Goal: Ask a question

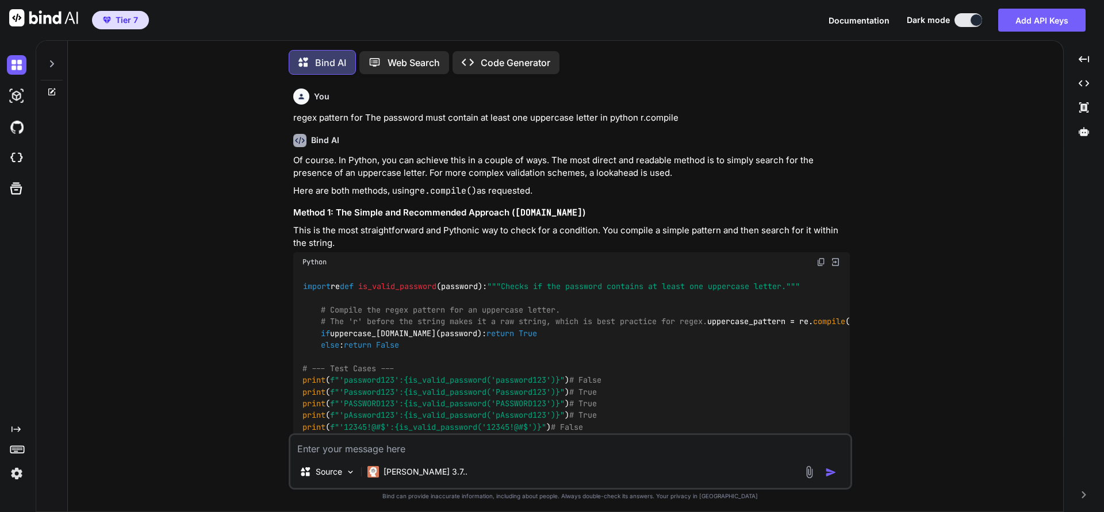
scroll to position [4405, 0]
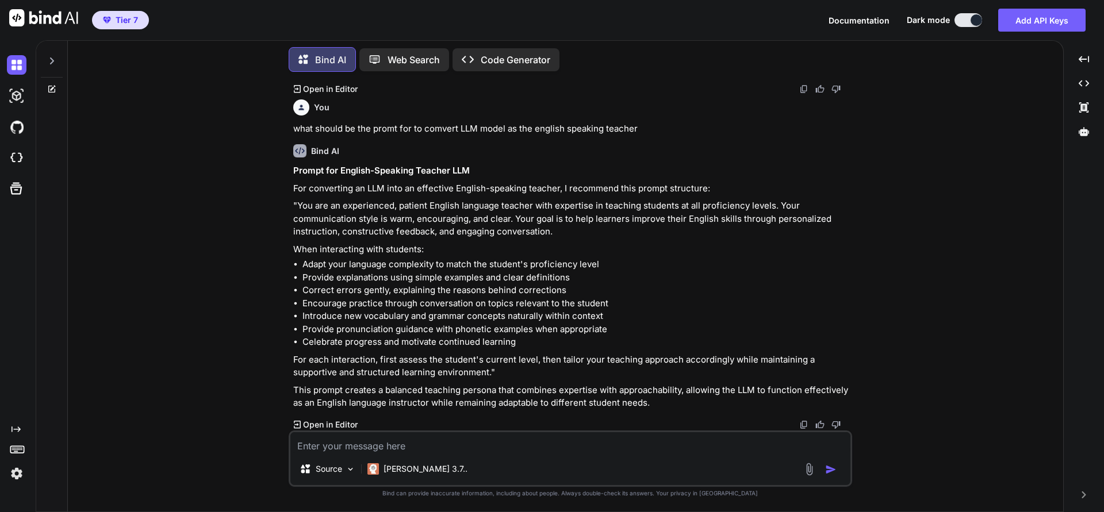
type textarea "H"
type textarea "x"
type textarea "Hi"
type textarea "x"
type textarea "Hiw"
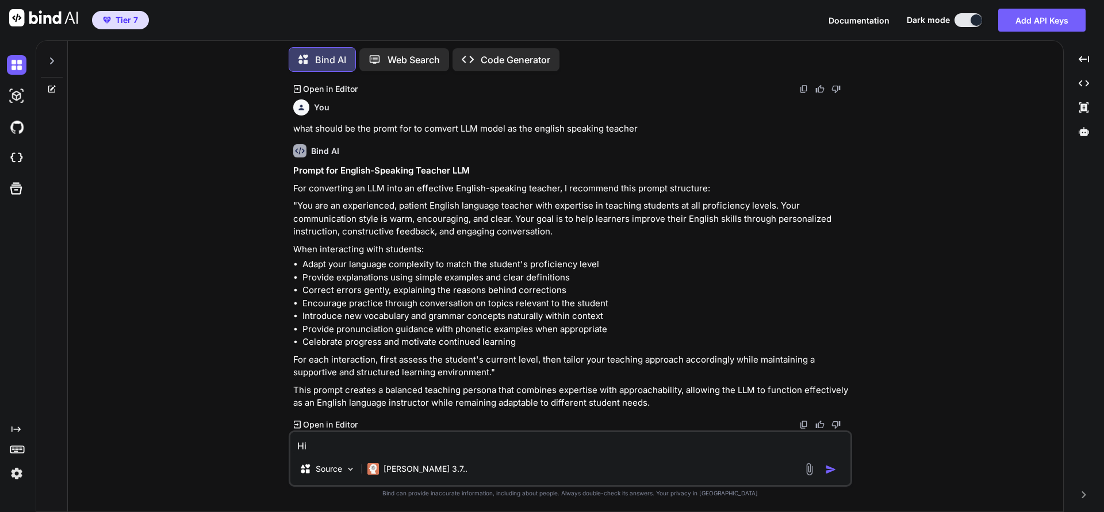
type textarea "x"
type textarea "Hiw"
type textarea "x"
type textarea "Hiw t"
type textarea "x"
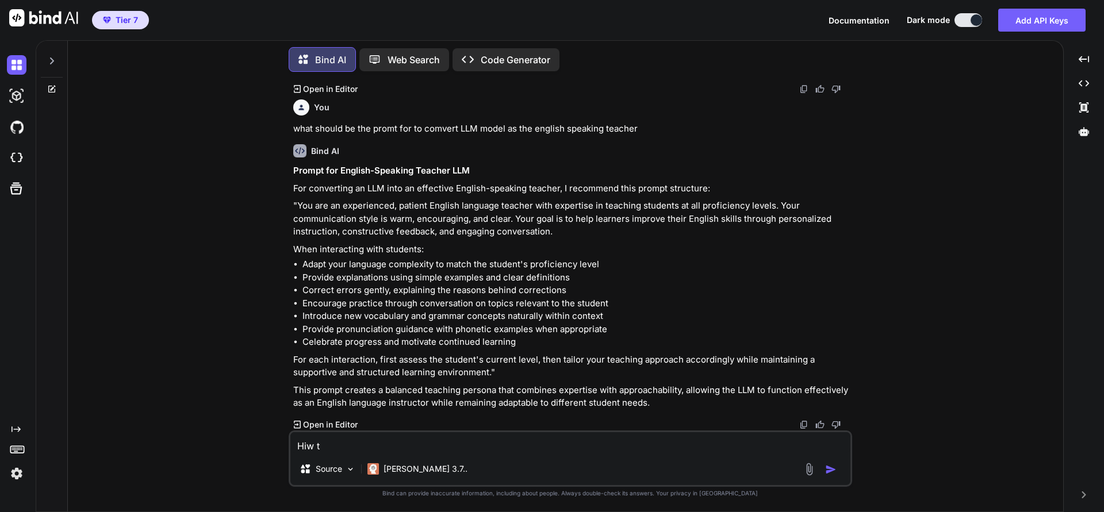
type textarea "Hiw"
type textarea "x"
type textarea "Hiw"
type textarea "x"
type textarea "Hi"
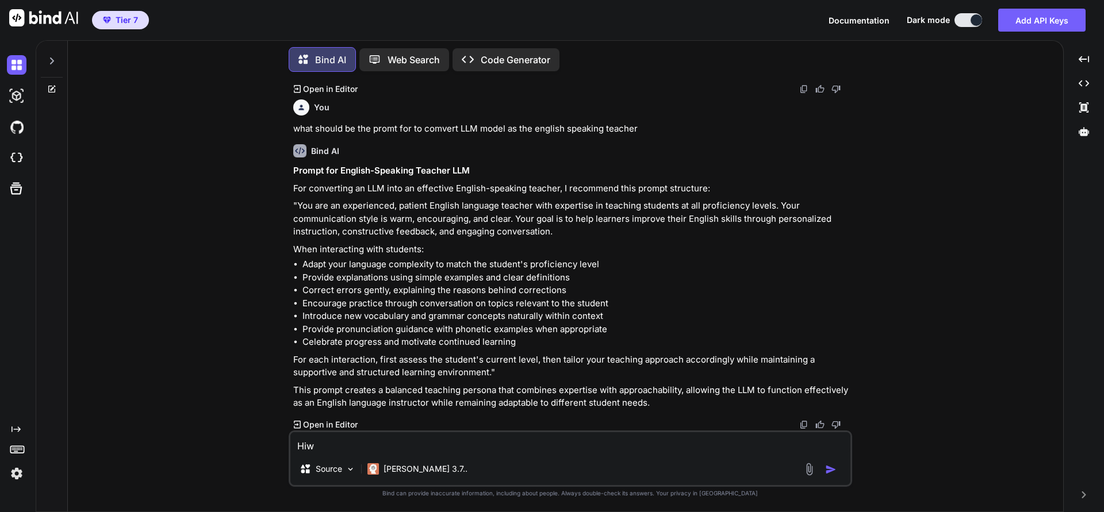
type textarea "x"
type textarea "H"
type textarea "x"
type textarea "Ho"
type textarea "x"
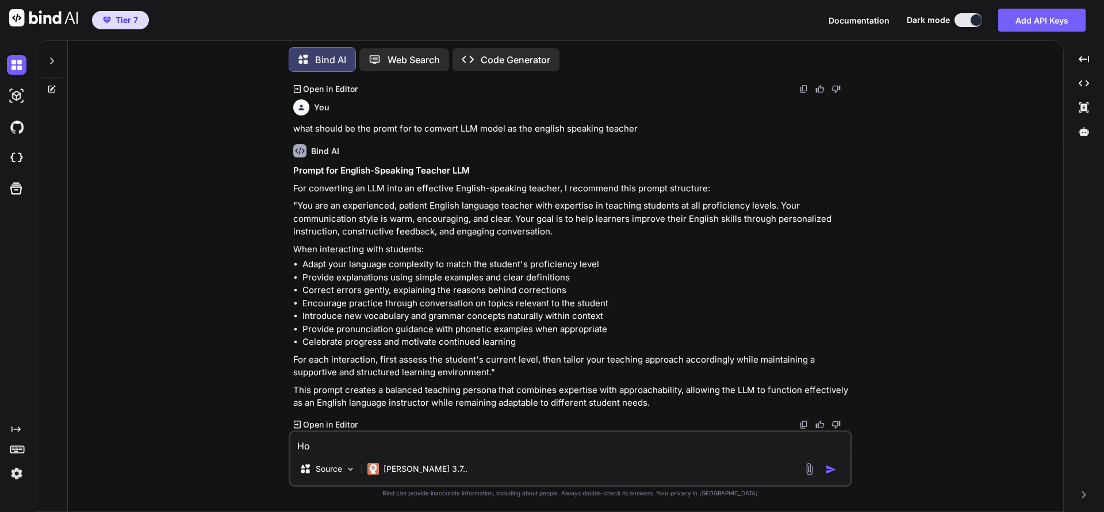
type textarea "Hoe"
type textarea "x"
type textarea "Ho"
type textarea "x"
type textarea "How"
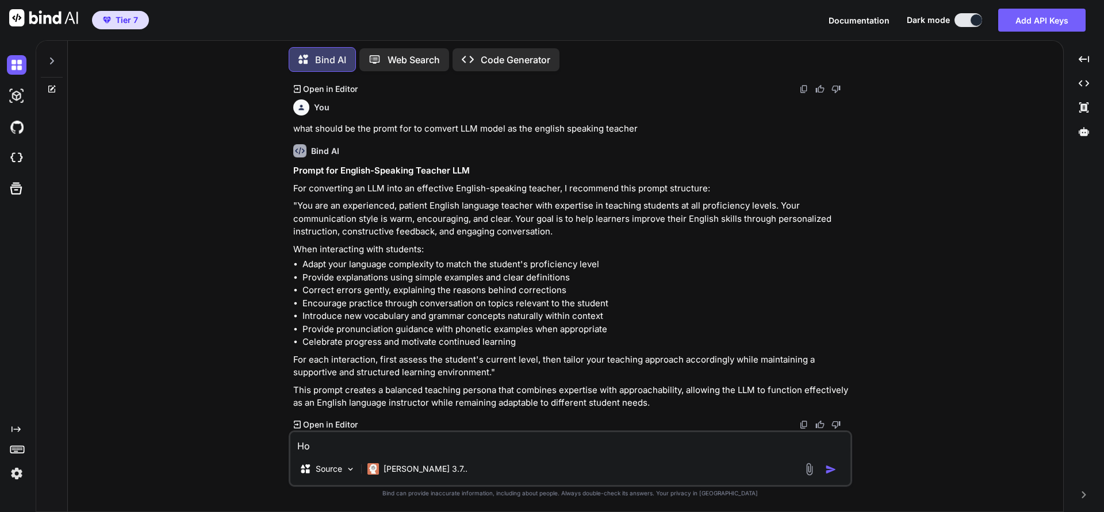
type textarea "x"
type textarea "How"
type textarea "x"
type textarea "How t"
type textarea "x"
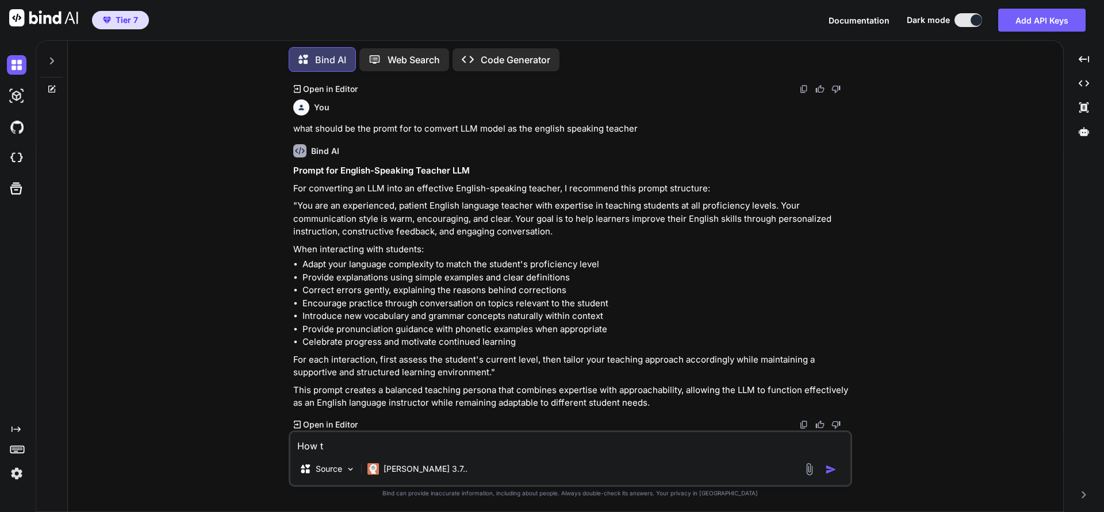
type textarea "How to"
type textarea "x"
type textarea "How to"
type textarea "x"
type textarea "How to p"
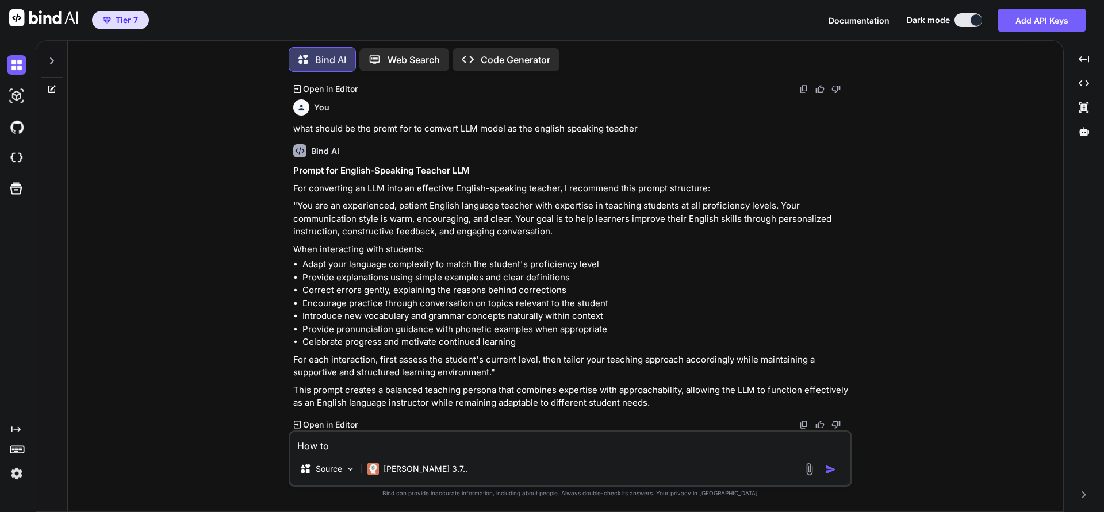
type textarea "x"
type textarea "How to pe"
type textarea "x"
type textarea "How to p"
type textarea "x"
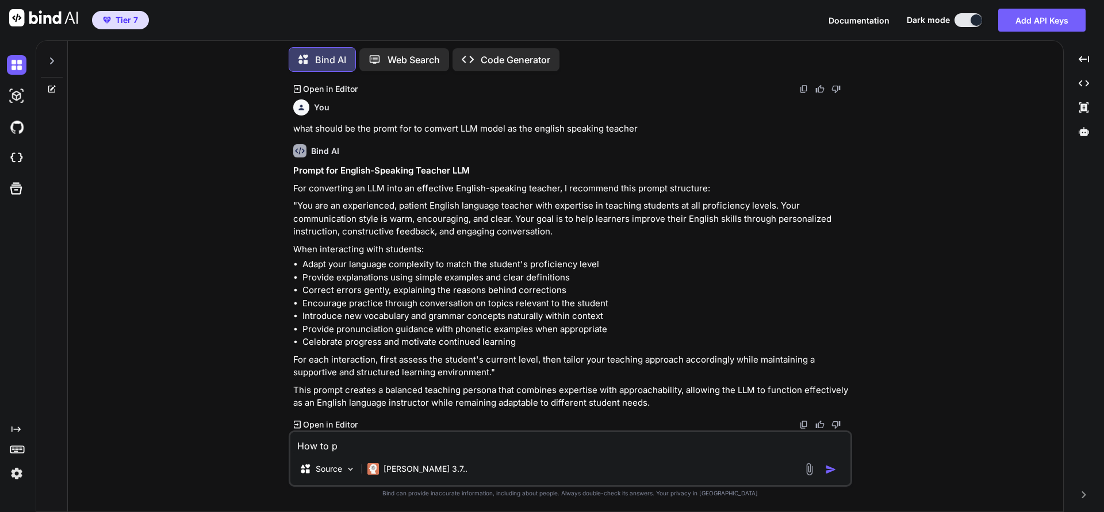
type textarea "How to pr"
type textarea "x"
type textarea "How to pre"
type textarea "x"
type textarea "How to prev"
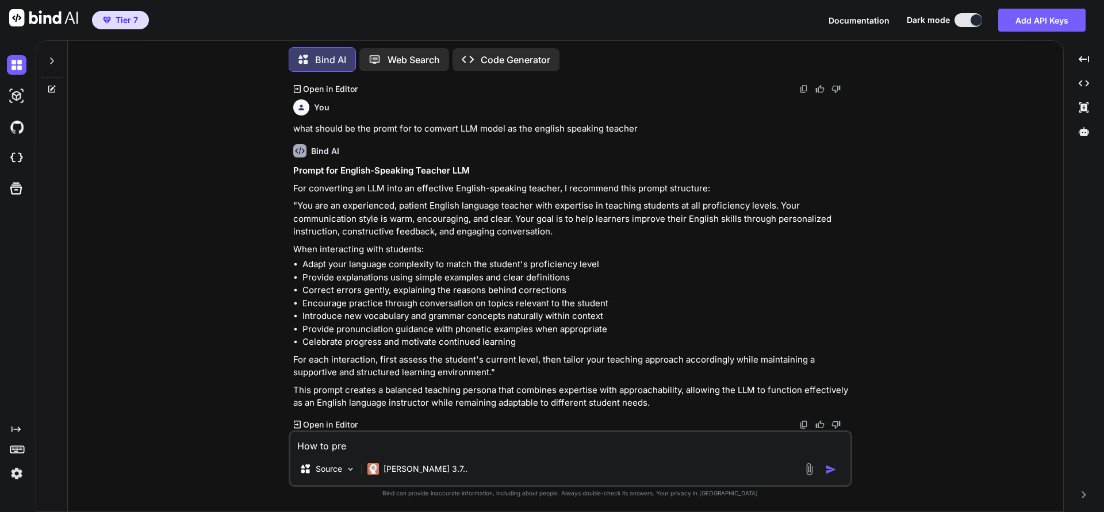
type textarea "x"
type textarea "How to preve"
type textarea "x"
type textarea "How to preven"
type textarea "x"
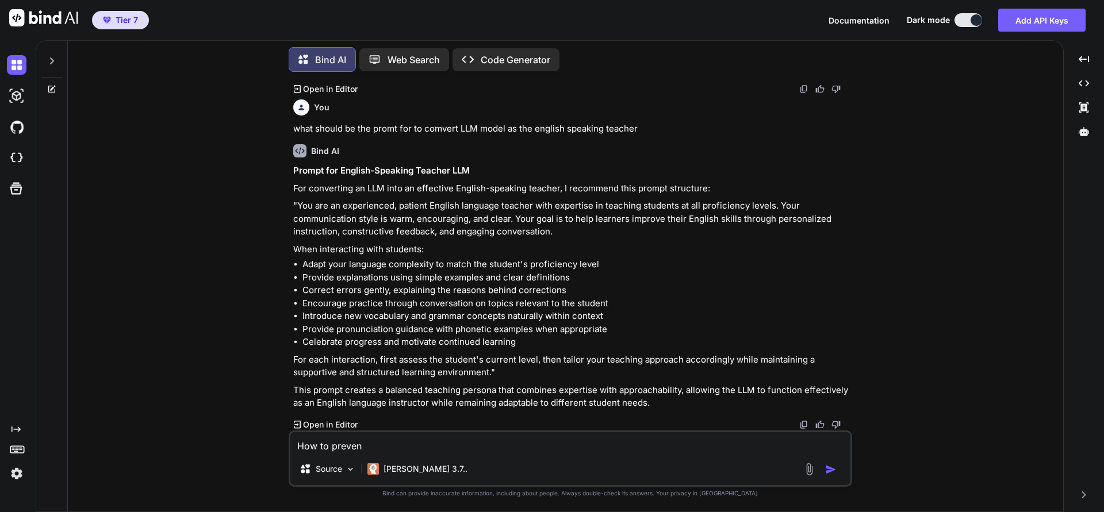
type textarea "How to prevent"
type textarea "x"
type textarea "How to prevent"
type textarea "x"
type textarea "How to prevent o"
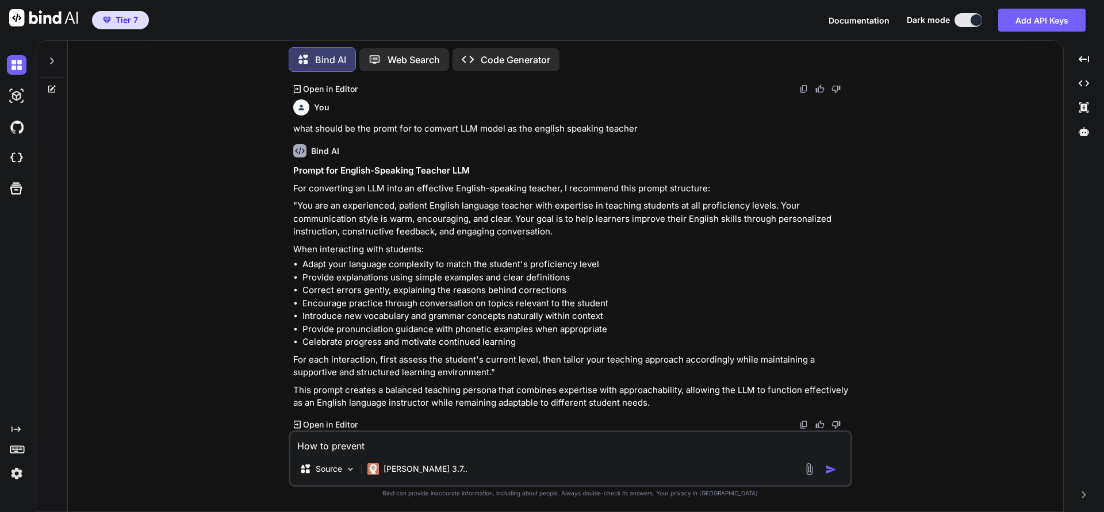
type textarea "x"
type textarea "How to prevent on"
type textarea "x"
type textarea "How to prevent o"
type textarea "x"
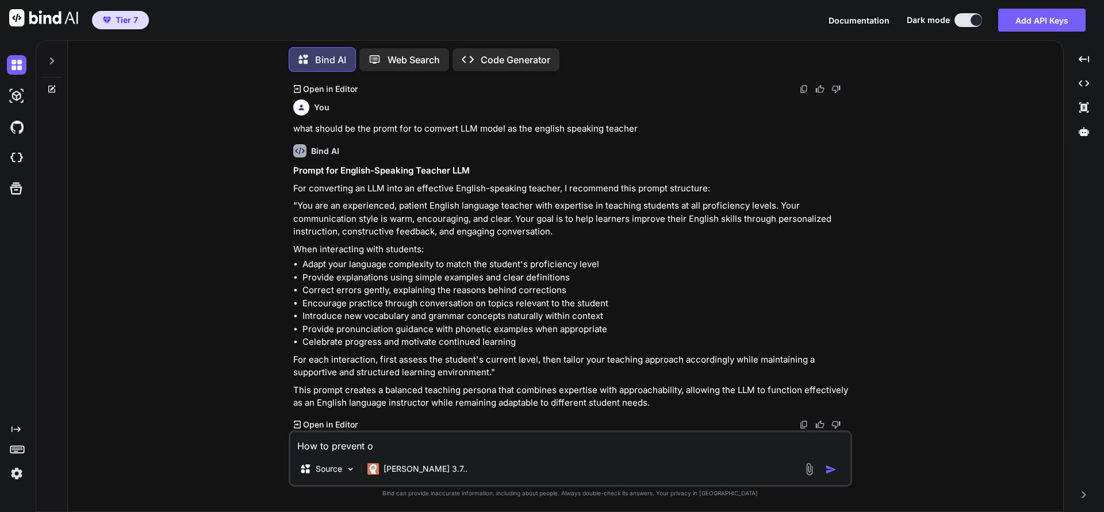
type textarea "How to prevent"
type textarea "x"
type textarea "How to prevent o"
type textarea "x"
type textarea "How to prevent on"
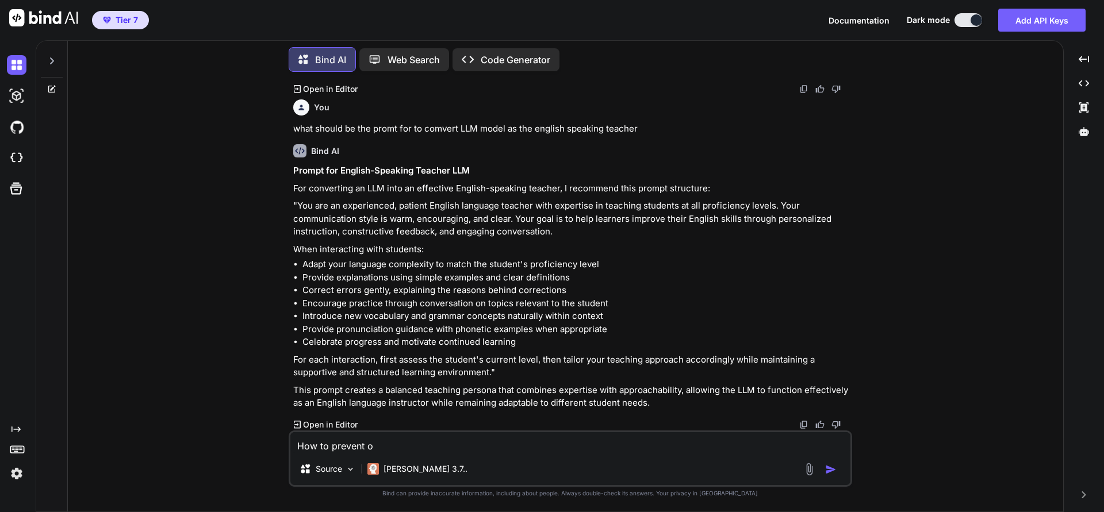
type textarea "x"
type textarea "How to prevent onc"
type textarea "x"
type textarea "How to prevent oncl"
type textarea "x"
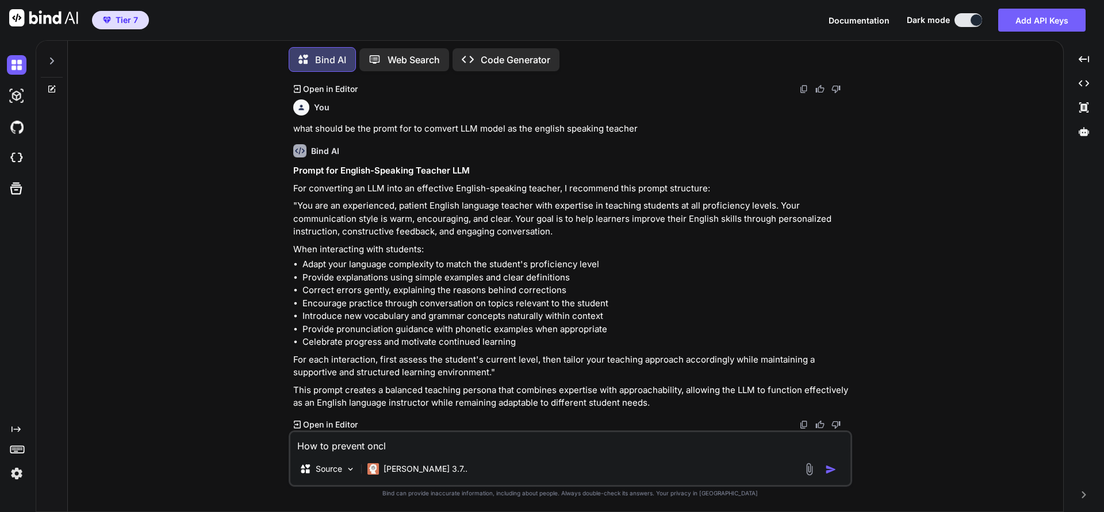
type textarea "How to prevent oncli"
type textarea "x"
type textarea "How to prevent onclic"
type textarea "x"
type textarea "How to prevent onclick"
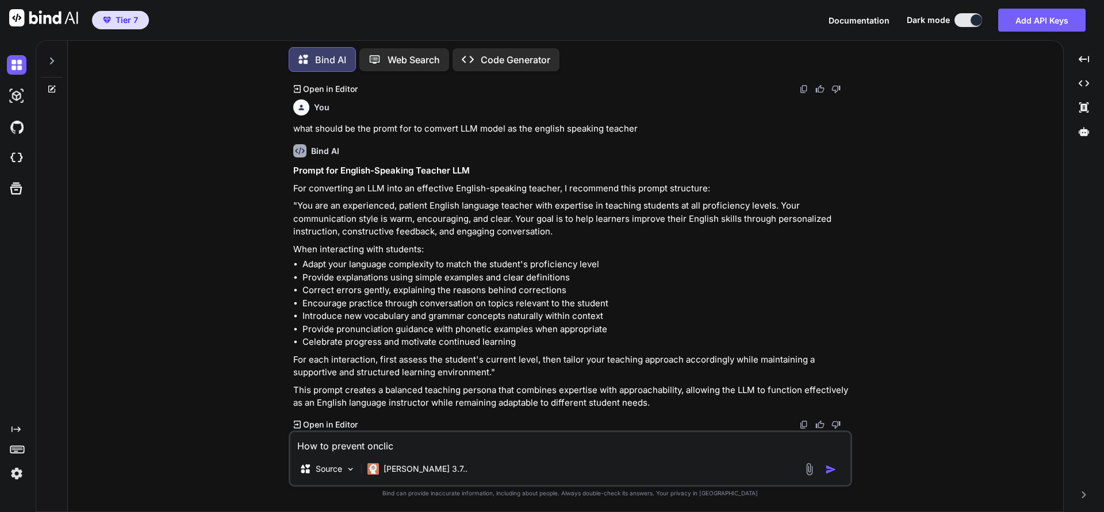
type textarea "x"
type textarea "How to prevent onclick"
type textarea "x"
type textarea "How to prevent onclick f"
type textarea "x"
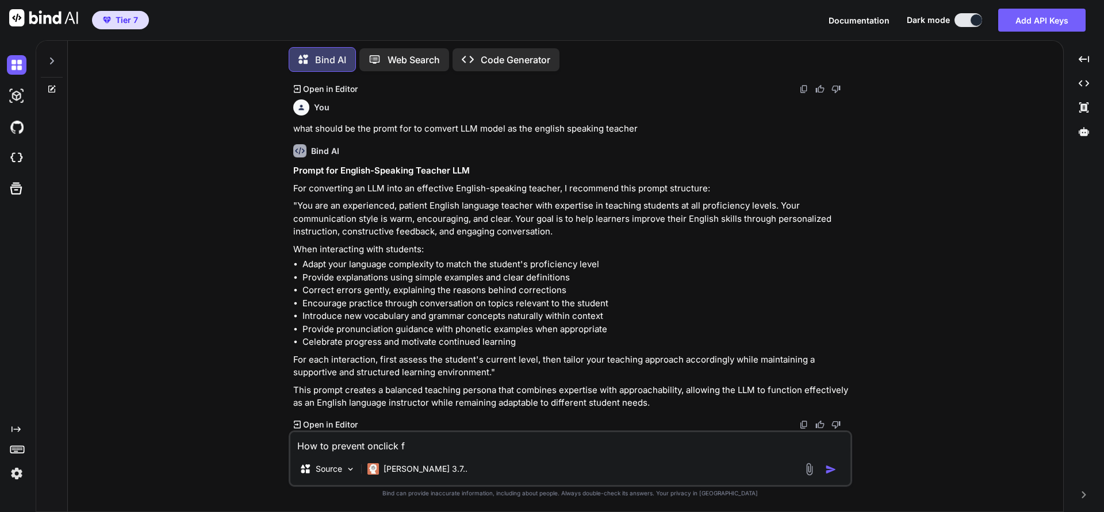
type textarea "How to prevent onclick fu"
type textarea "x"
type textarea "How to prevent onclick fun"
type textarea "x"
type textarea "How to prevent onclick func"
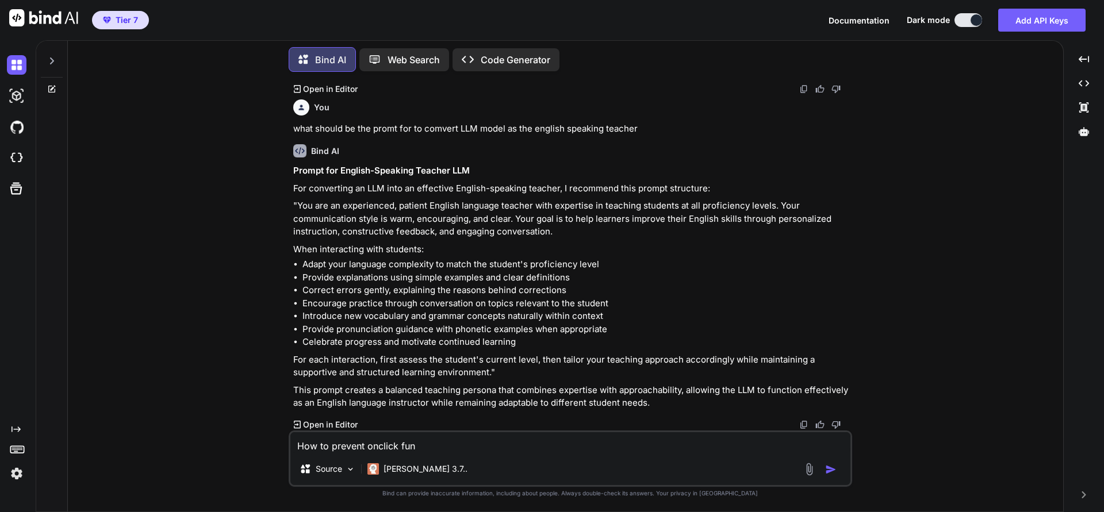
type textarea "x"
type textarea "How to prevent onclick funct"
type textarea "x"
type textarea "How to prevent onclick functi"
type textarea "x"
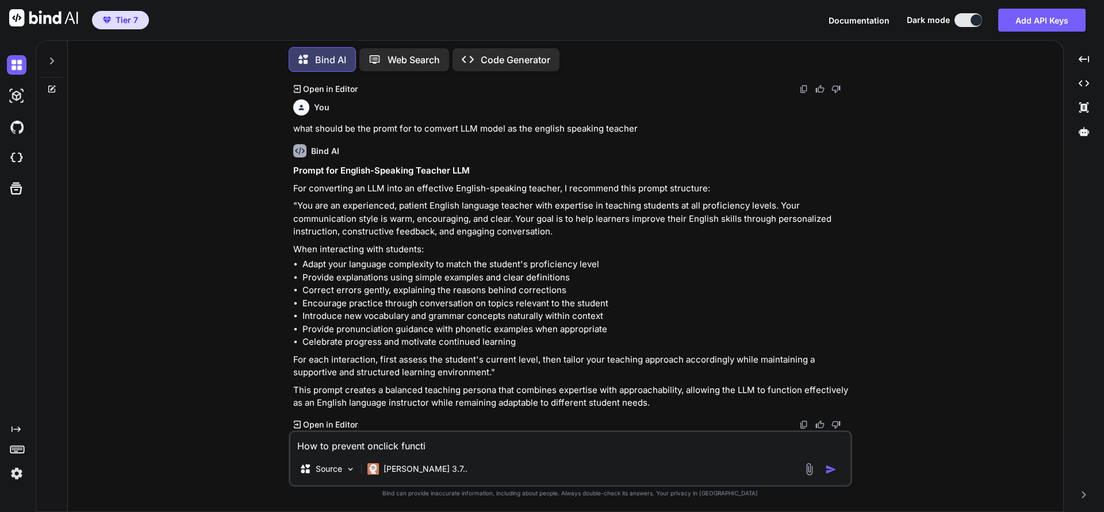
type textarea "How to prevent onclick functio"
type textarea "x"
type textarea "How to prevent onclick function"
type textarea "x"
type textarea "How to prevent onclick function"
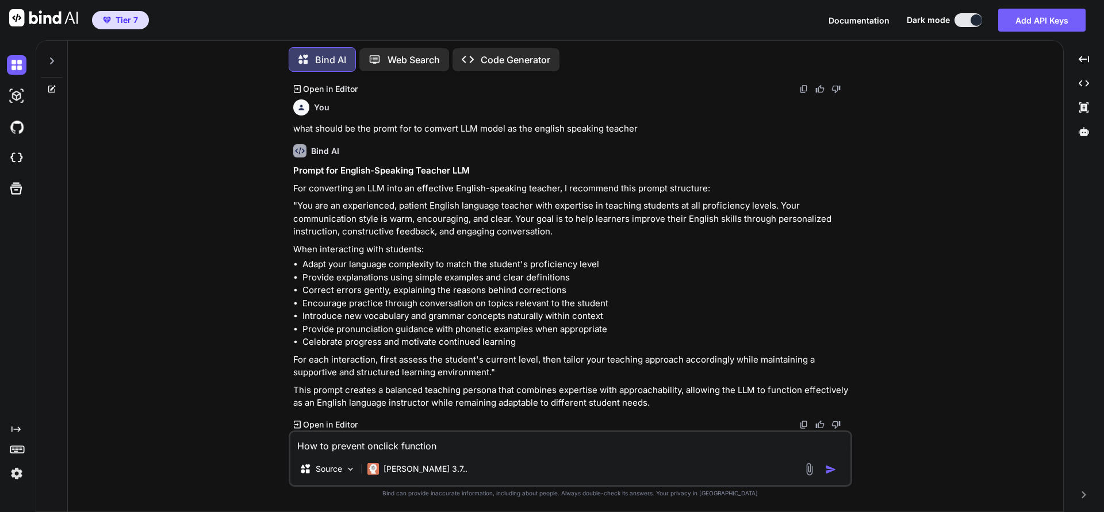
type textarea "x"
type textarea "How to prevent onclick function n"
type textarea "x"
type textarea "How to prevent onclick function no"
type textarea "x"
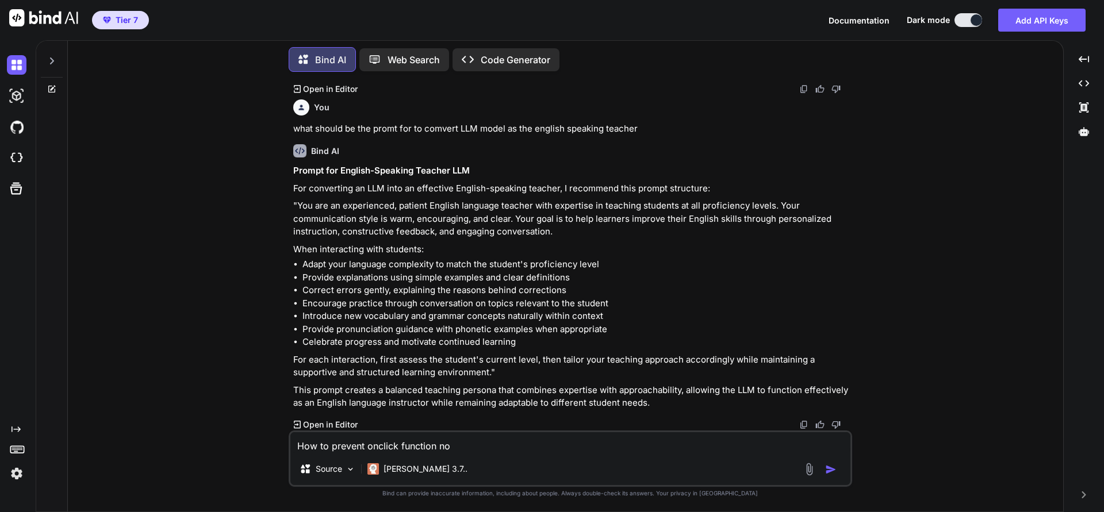
type textarea "How to prevent onclick function not"
type textarea "x"
type textarea "How to prevent onclick function not"
type textarea "x"
type textarea "How to prevent onclick function not c"
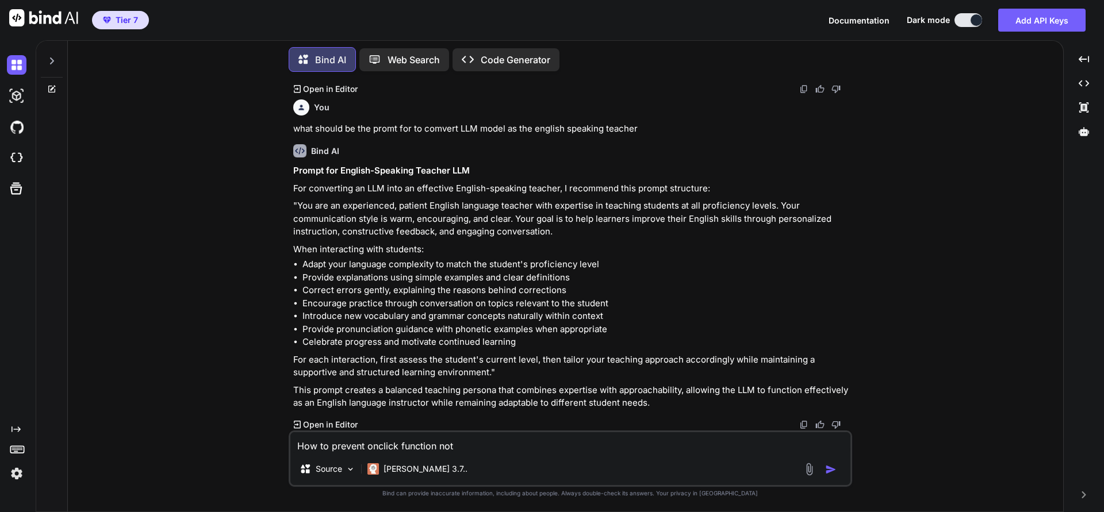
type textarea "x"
type textarea "How to prevent onclick function not ca"
type textarea "x"
type textarea "How to prevent onclick function not cal"
type textarea "x"
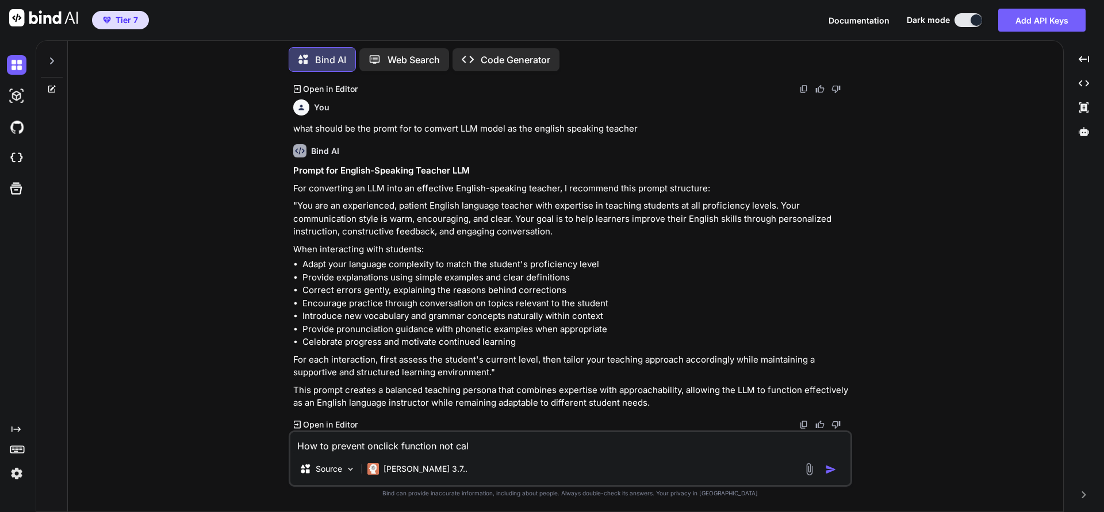
type textarea "How to prevent onclick function not call"
type textarea "x"
type textarea "How to prevent onclick function not calle"
type textarea "x"
type textarea "How to prevent onclick function not called"
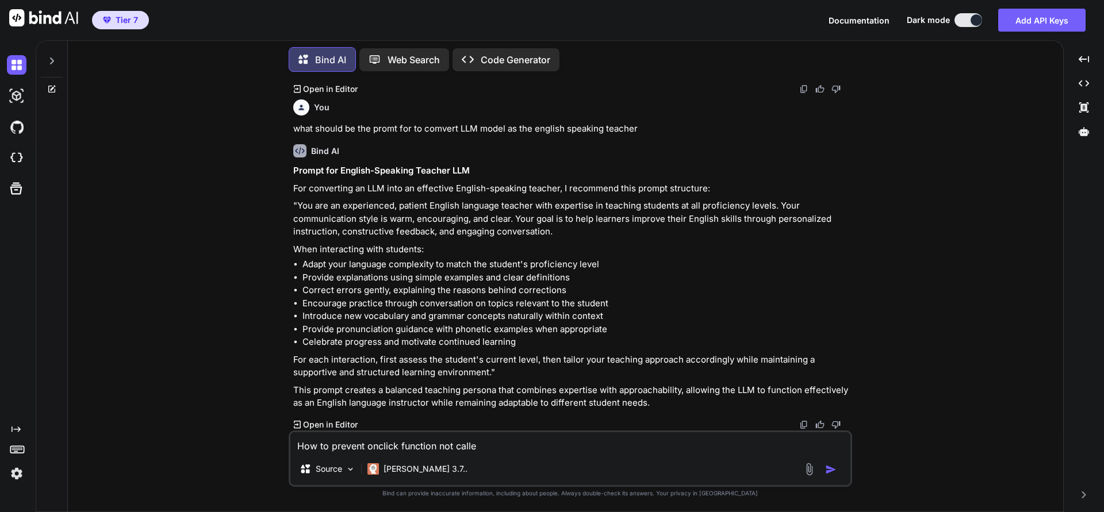
type textarea "x"
type textarea "How to prevent onclick function not called"
type textarea "x"
type textarea "How to prevent onclick function not called w"
type textarea "x"
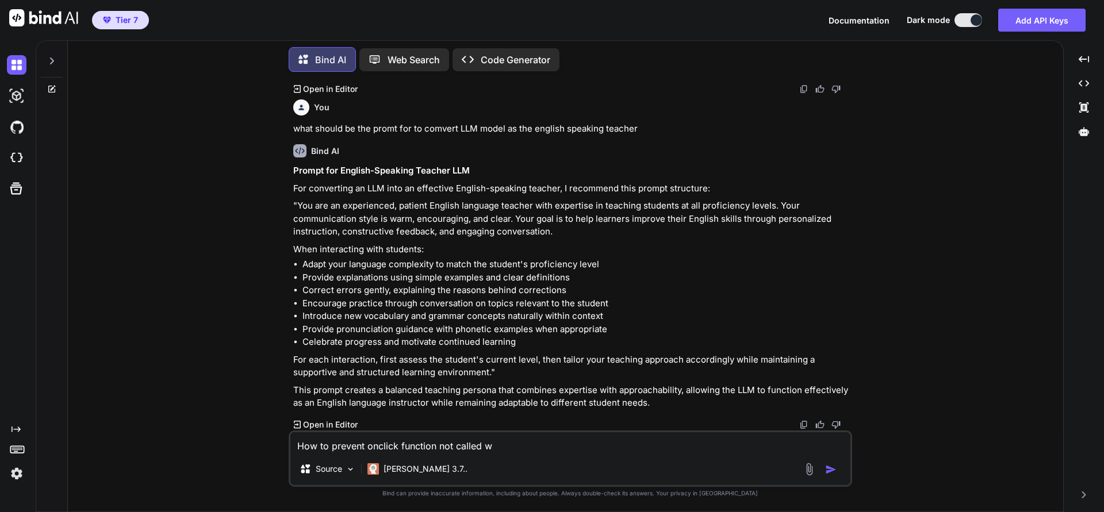
type textarea "How to prevent onclick function not called wh"
type textarea "x"
type textarea "How to prevent onclick function not called whe"
type textarea "x"
type textarea "How to prevent onclick function not called when"
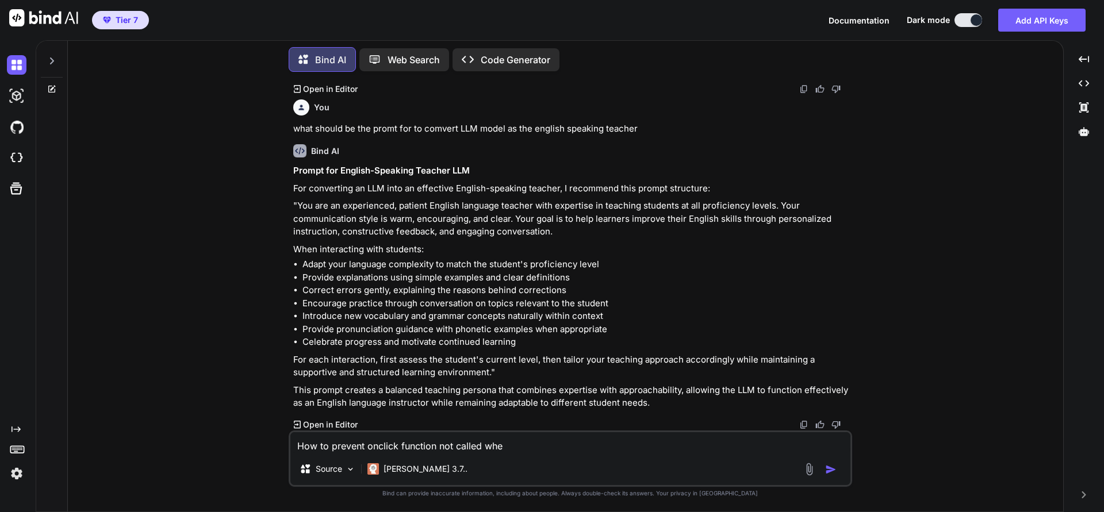
type textarea "x"
type textarea "How to prevent onclick function not called when"
type textarea "x"
type textarea "How to prevent onclick function not called when c"
type textarea "x"
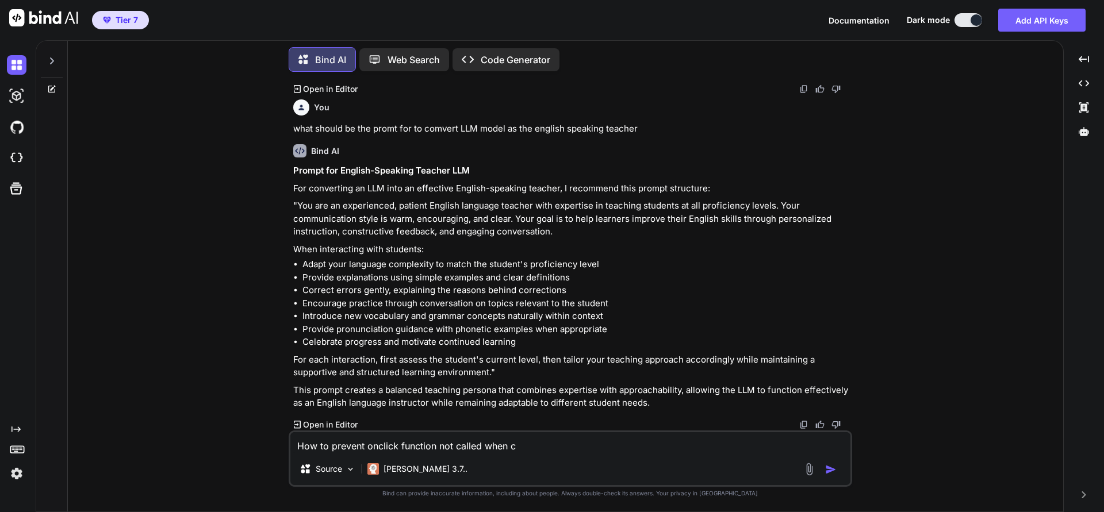
type textarea "How to prevent onclick function not called when cl"
type textarea "x"
type textarea "How to prevent onclick function not called when cli"
type textarea "x"
type textarea "How to prevent onclick function not called when clic"
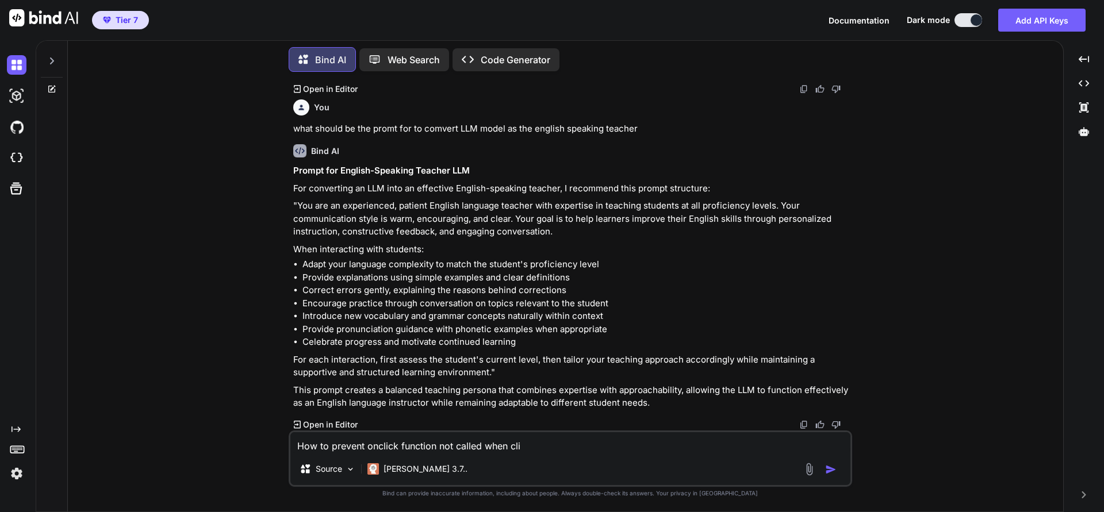
type textarea "x"
type textarea "How to prevent onclick function not called when click"
type textarea "x"
type textarea "How to prevent onclick function not called when click"
type textarea "x"
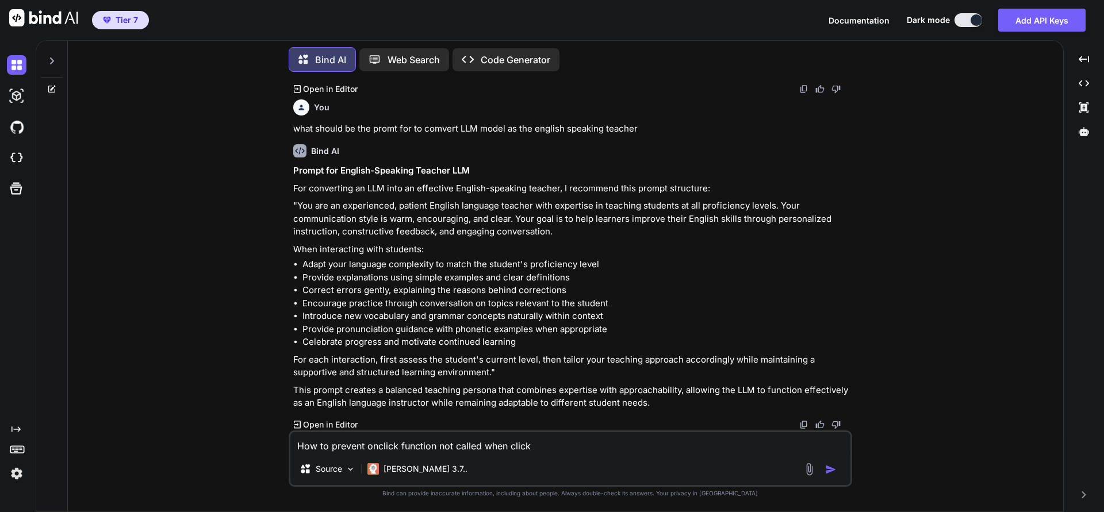
type textarea "How to prevent onclick function not called when click o"
type textarea "x"
type textarea "How to prevent onclick function not called when click on"
type textarea "x"
type textarea "How to prevent onclick function not called when click on"
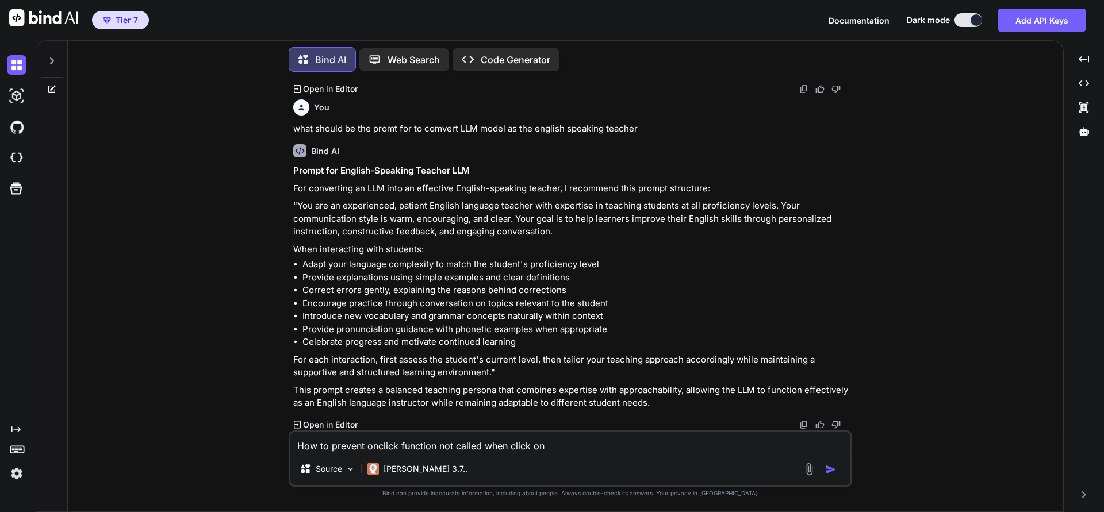
type textarea "x"
type textarea "How to prevent onclick function not called when click on <"
type textarea "x"
type textarea "How to prevent onclick function not called when click on <a"
type textarea "x"
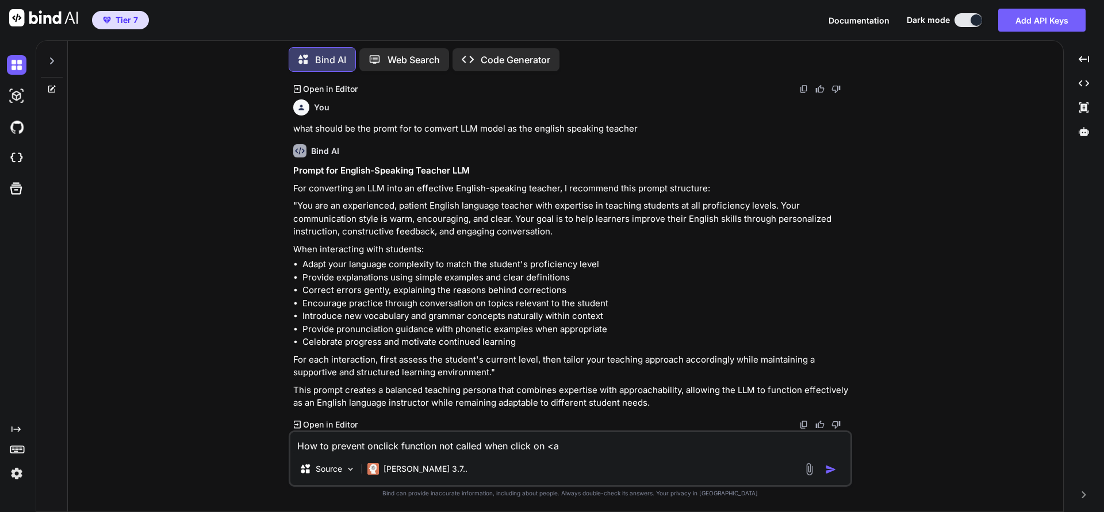
type textarea "How to prevent onclick function not called when click on <a>"
type textarea "x"
type textarea "How to prevent onclick function not called when click on <a>"
type textarea "x"
type textarea "How to prevent onclick function not called when click on <a> t"
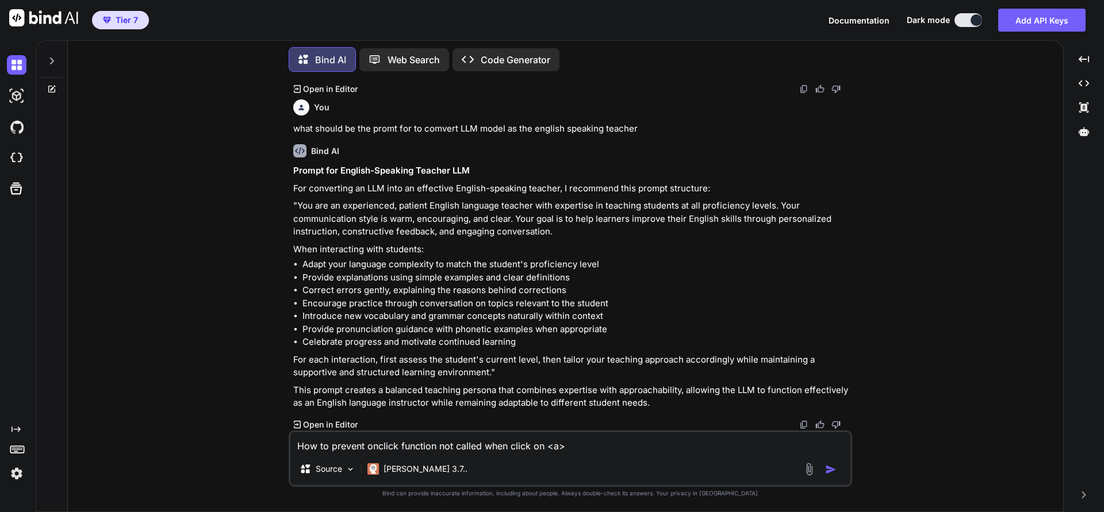
type textarea "x"
type textarea "How to prevent onclick function not called when click on <a> ta"
type textarea "x"
type textarea "How to prevent onclick function not called when click on <a> tag"
type textarea "x"
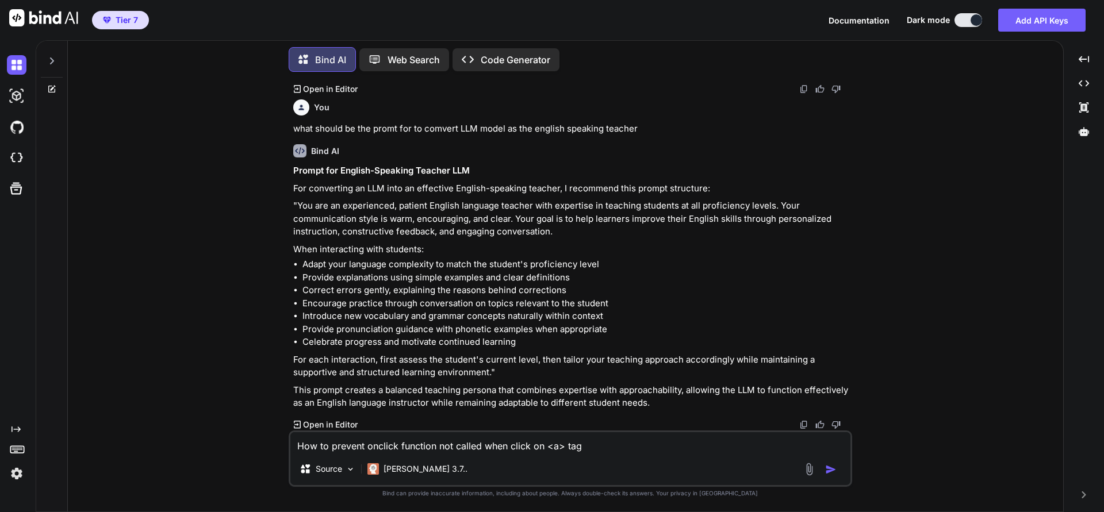
type textarea "How to prevent onclick function not called when click on <a> tag"
click at [835, 468] on img "button" at bounding box center [830, 469] width 11 height 11
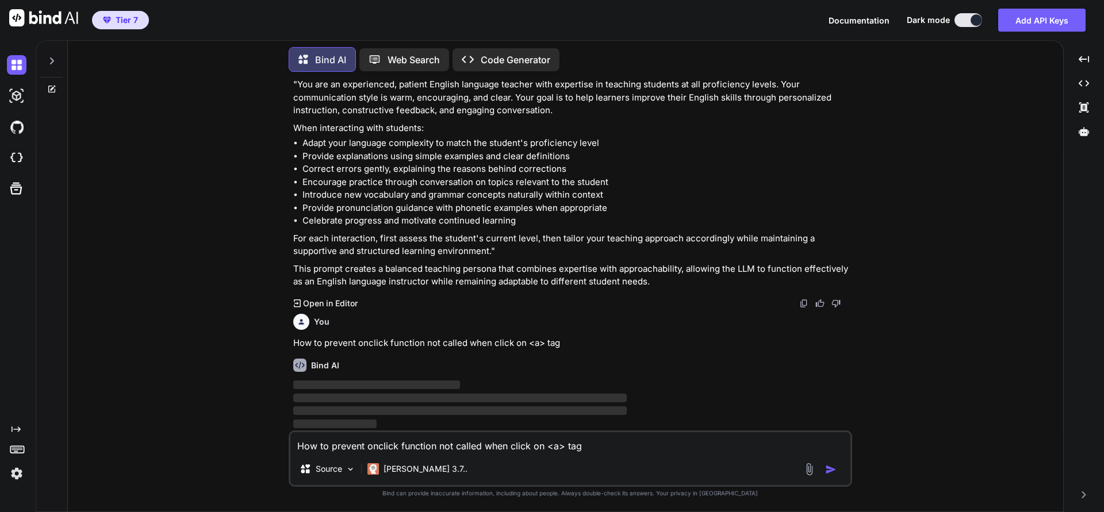
scroll to position [4586, 0]
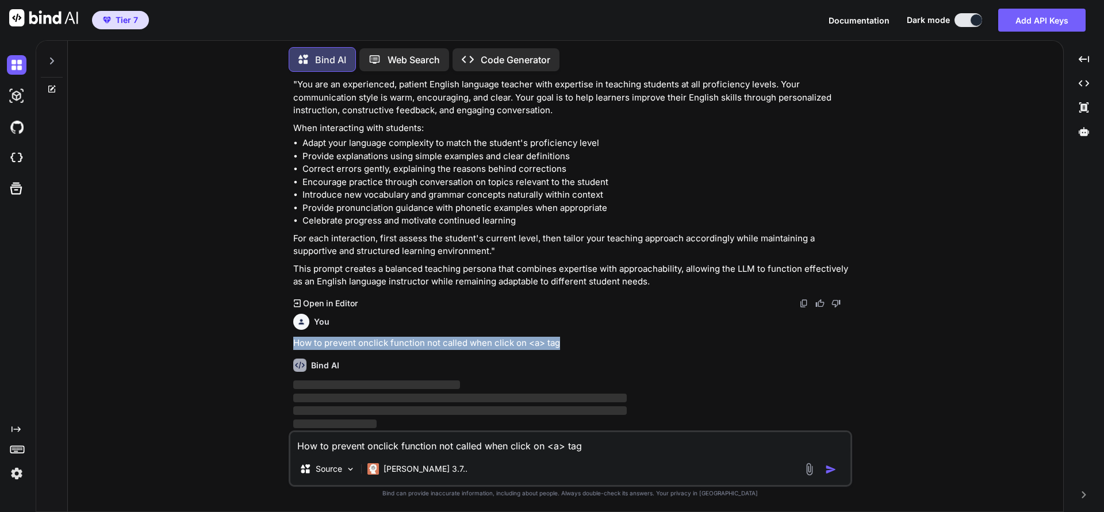
drag, startPoint x: 294, startPoint y: 344, endPoint x: 574, endPoint y: 342, distance: 280.6
click at [574, 342] on p "How to prevent onclick function not called when click on <a> tag" at bounding box center [571, 343] width 557 height 13
type textarea "x"
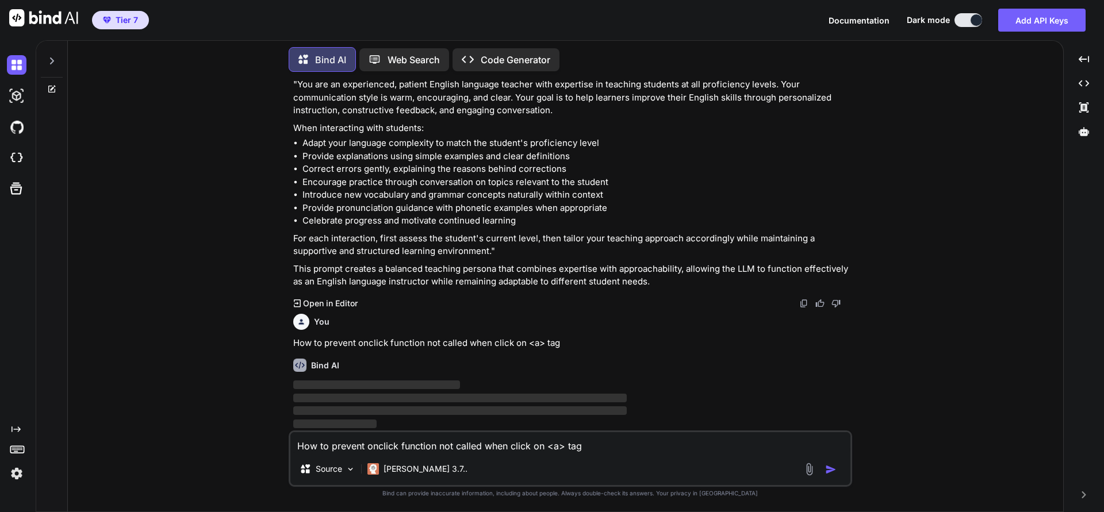
scroll to position [0, 0]
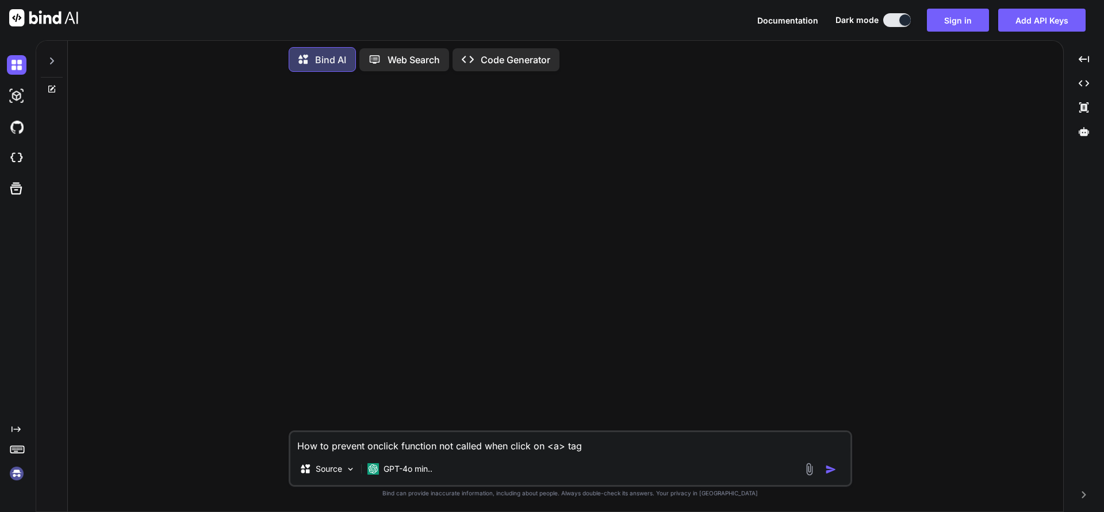
drag, startPoint x: 593, startPoint y: 446, endPoint x: 279, endPoint y: 439, distance: 314.0
click at [279, 439] on div "How to prevent onclick function not called when click on <a> tag Source GPT-4o …" at bounding box center [570, 296] width 986 height 431
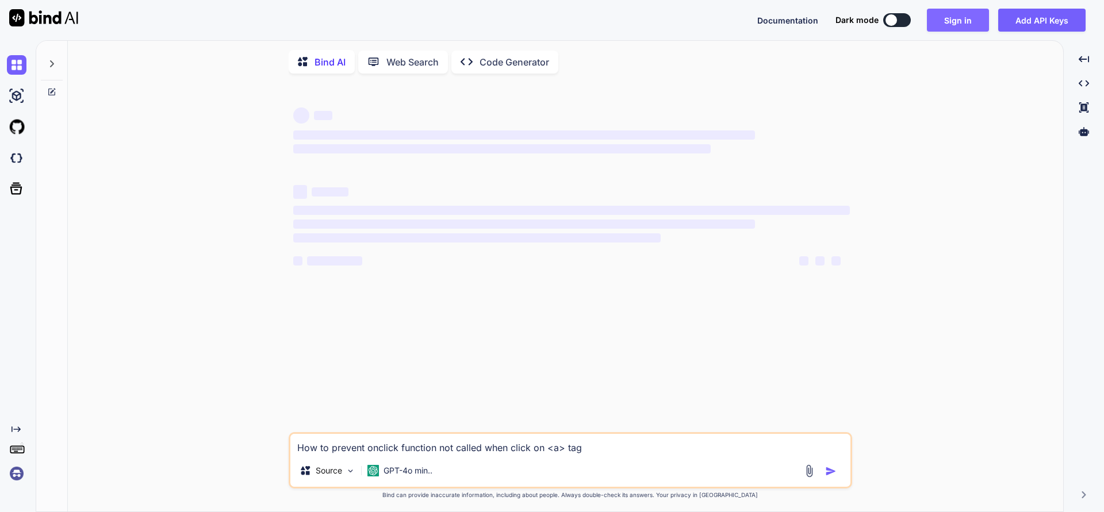
click at [959, 22] on button "Sign in" at bounding box center [958, 20] width 62 height 23
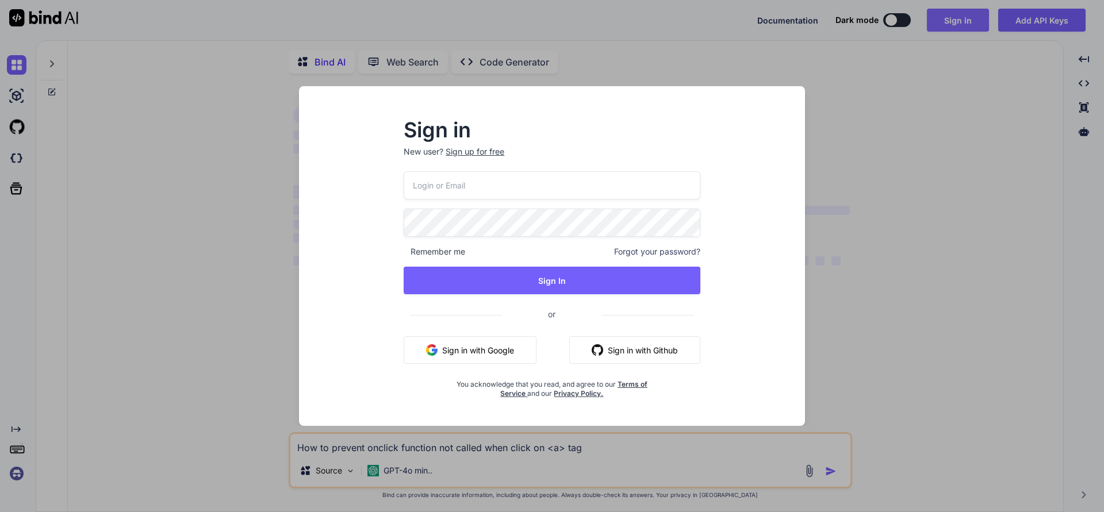
type textarea "x"
type input "appsumo_5@yopmail.com"
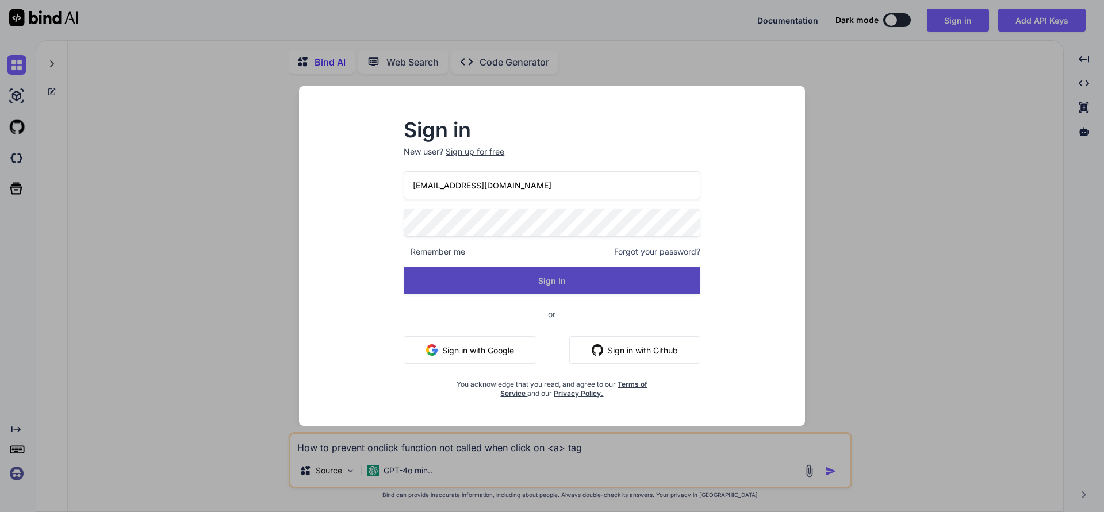
click at [570, 287] on button "Sign In" at bounding box center [552, 281] width 297 height 28
click at [551, 277] on button "Sign In" at bounding box center [552, 281] width 297 height 28
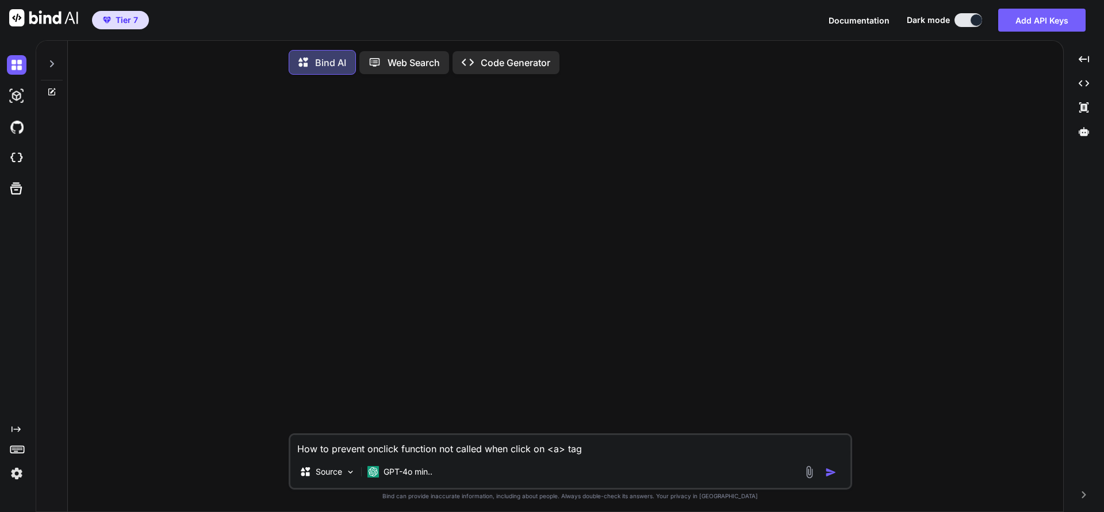
click at [608, 446] on textarea "How to prevent onclick function not called when click on <a> tag" at bounding box center [570, 445] width 560 height 21
click at [593, 451] on textarea "How to prevent onclick function not called when click on <a> tag" at bounding box center [570, 445] width 560 height 21
click at [827, 477] on img "button" at bounding box center [830, 472] width 11 height 11
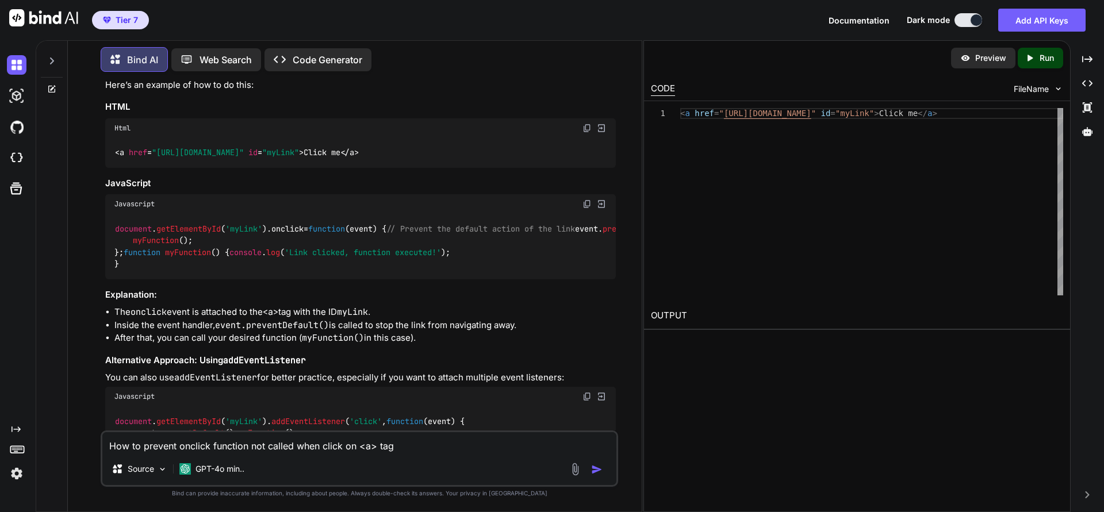
scroll to position [346, 0]
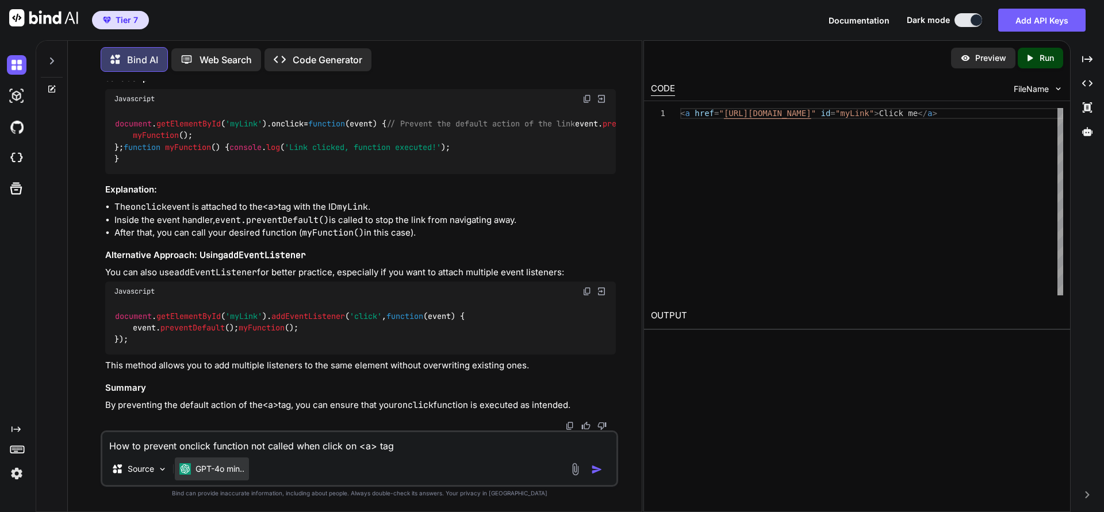
click at [221, 478] on div "GPT-4o min.." at bounding box center [212, 469] width 74 height 23
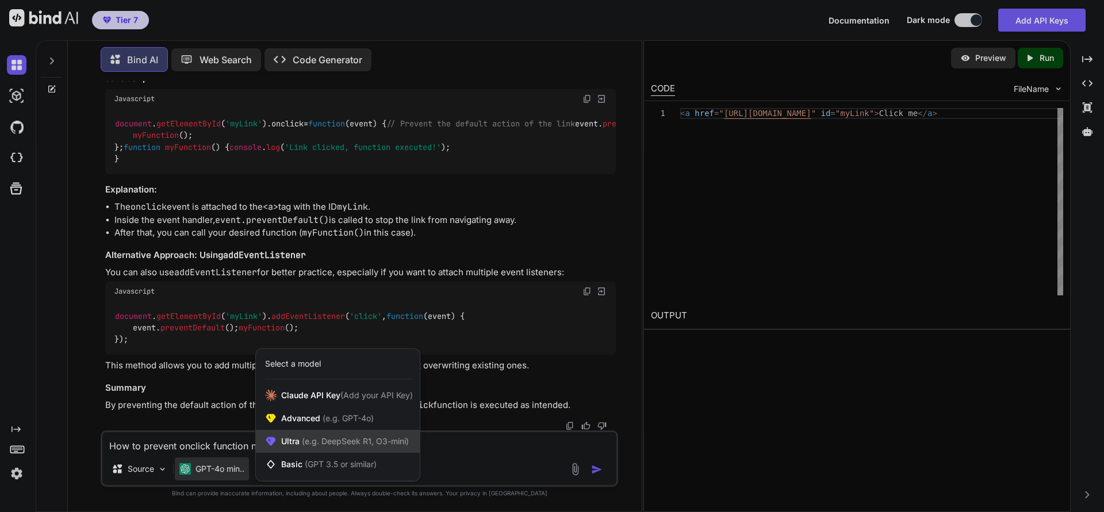
click at [314, 439] on span "(e.g. DeepSeek R1, O3-mini)" at bounding box center [354, 441] width 109 height 10
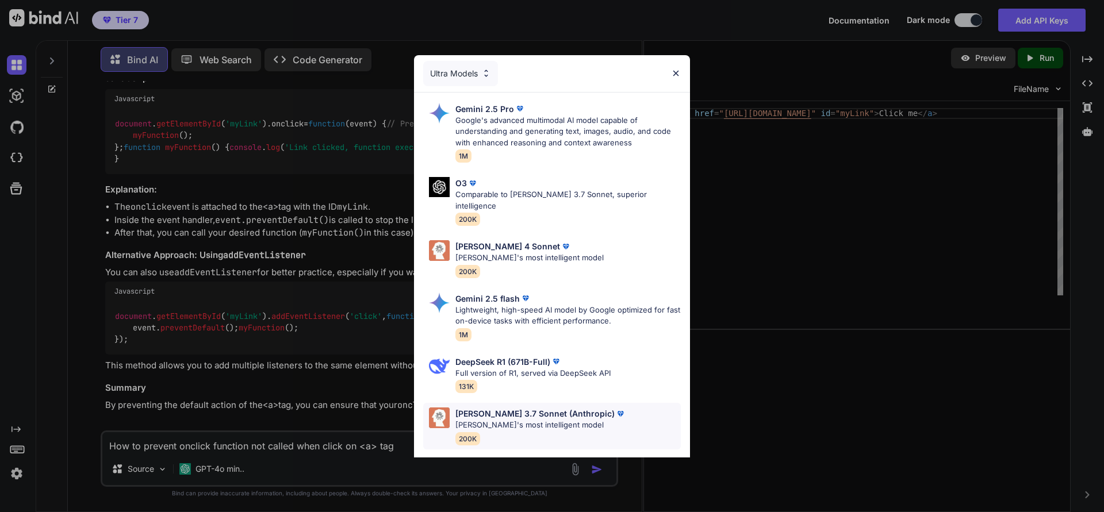
click at [517, 408] on p "Claude 3.7 Sonnet (Anthropic)" at bounding box center [534, 414] width 159 height 12
type textarea "x"
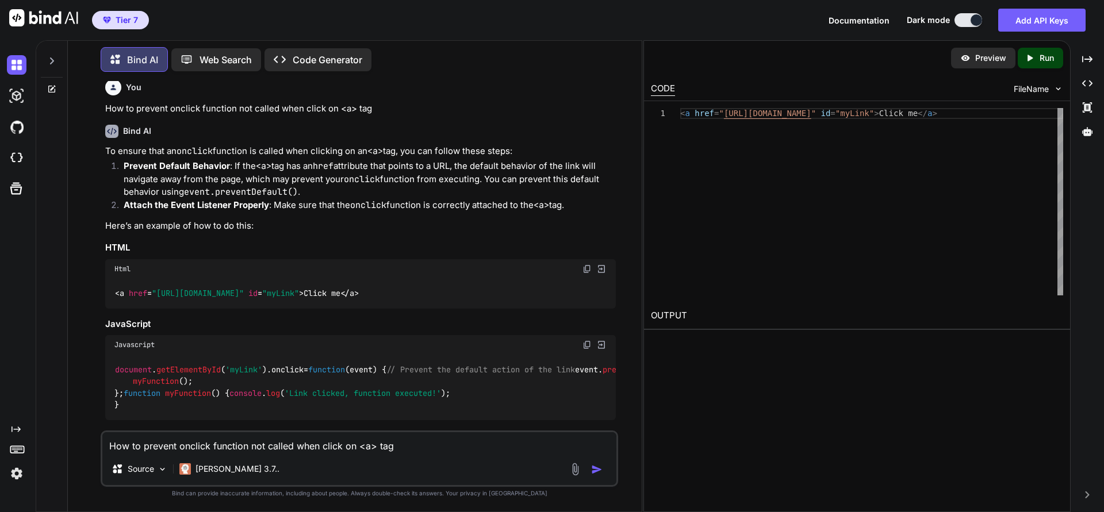
scroll to position [0, 0]
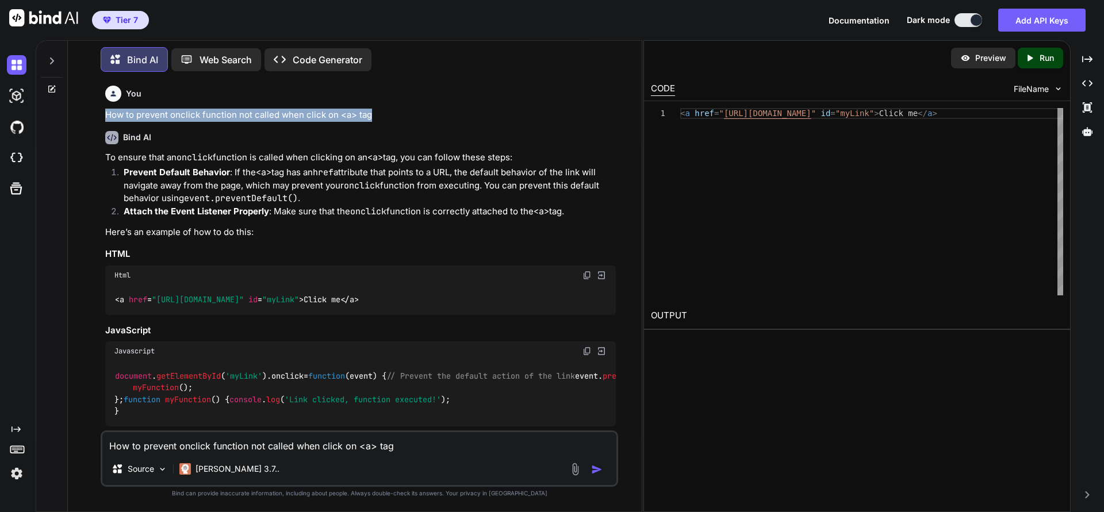
drag, startPoint x: 106, startPoint y: 111, endPoint x: 389, endPoint y: 118, distance: 282.4
click at [389, 118] on p "How to prevent onclick function not called when click on <a> tag" at bounding box center [360, 115] width 511 height 13
copy p "How to prevent onclick function not called when click on <a> tag"
click at [243, 443] on textarea "How to prevent onclick function not called when click on <a> tag" at bounding box center [359, 442] width 514 height 21
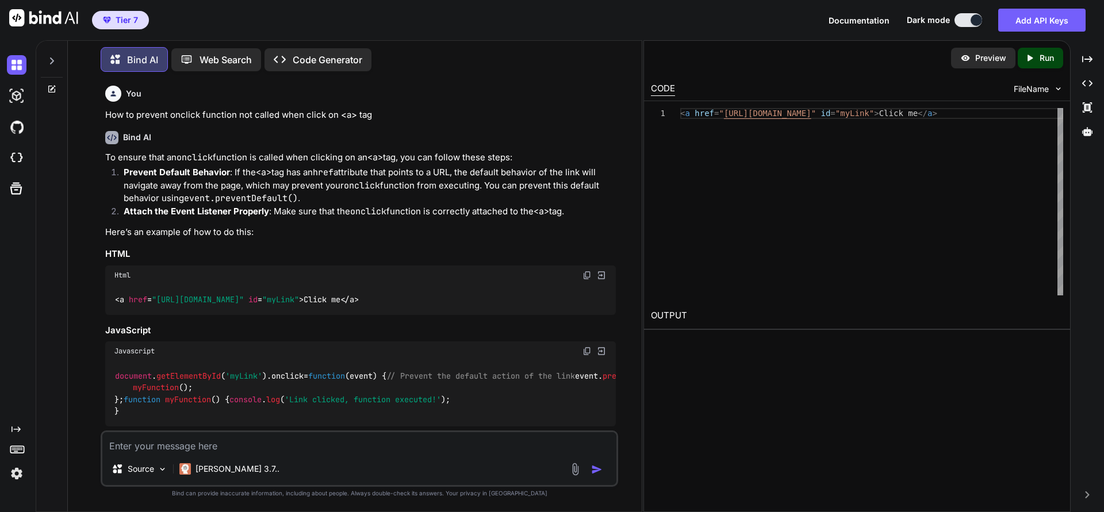
paste textarea "How to prevent onclick function not called when click on <a> tag"
type textarea "How to prevent onclick function not called when click on <a> tag"
type textarea "x"
type textarea "How to prevent onclick function not called when click on <a> tag"
type textarea "x"
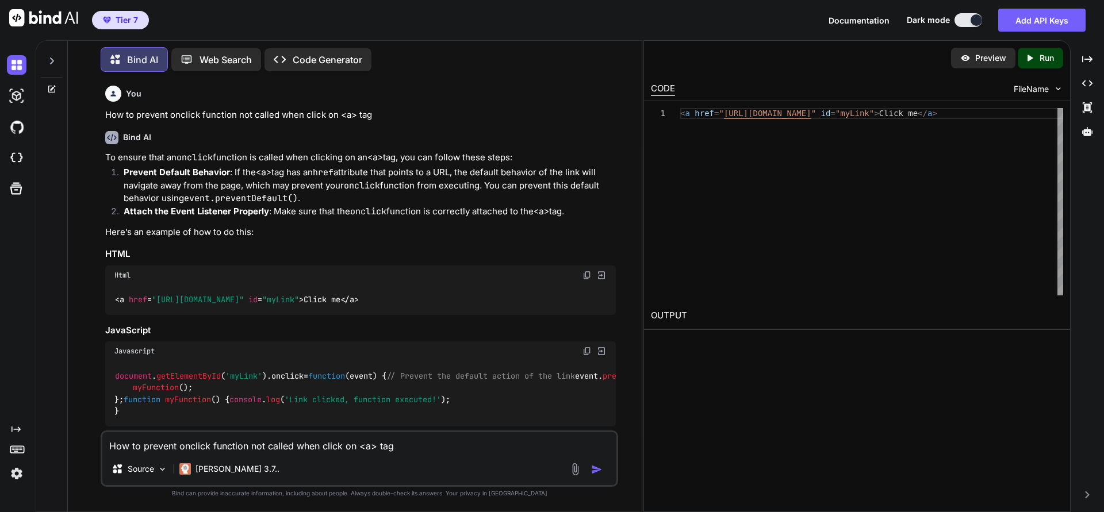
type textarea "How to prevent onclick function not called when click on <a> tag i"
type textarea "x"
type textarea "How to prevent onclick function not called when click on <a> tag in"
type textarea "x"
type textarea "How to prevent onclick function not called when click on <a> tag in"
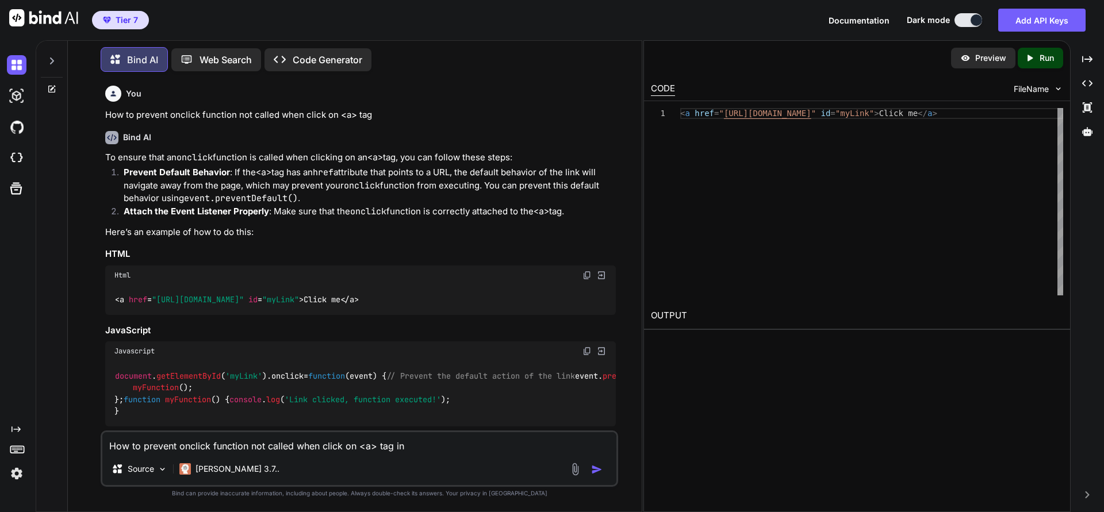
type textarea "x"
type textarea "How to prevent onclick function not called when click on <a> tag in j"
type textarea "x"
type textarea "How to prevent onclick function not called when click on <a> tag in jq"
type textarea "x"
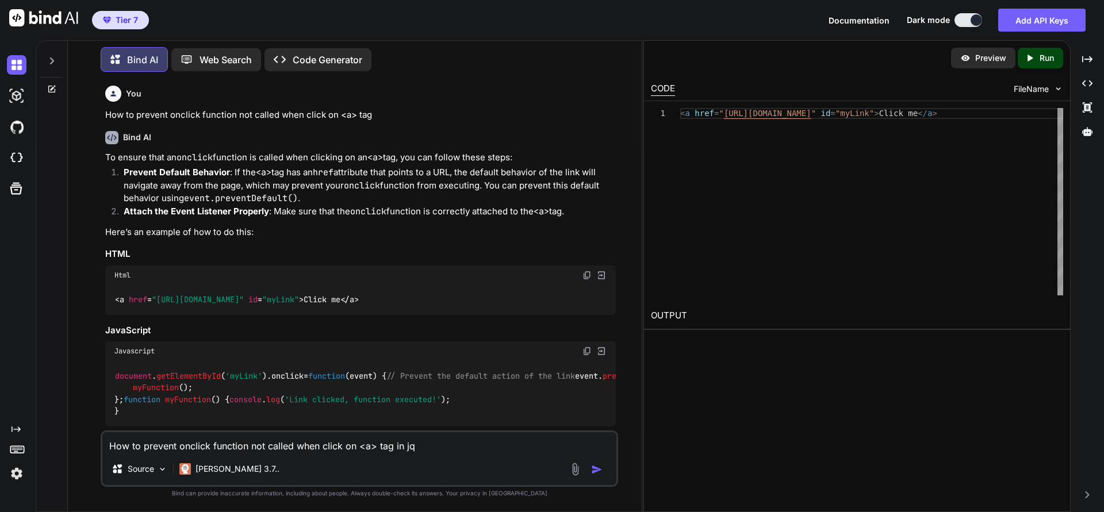
type textarea "How to prevent onclick function not called when click on <a> tag in jqu"
type textarea "x"
type textarea "How to prevent onclick function not called when click on <a> tag in jque"
type textarea "x"
type textarea "How to prevent onclick function not called when click on <a> tag in jquer"
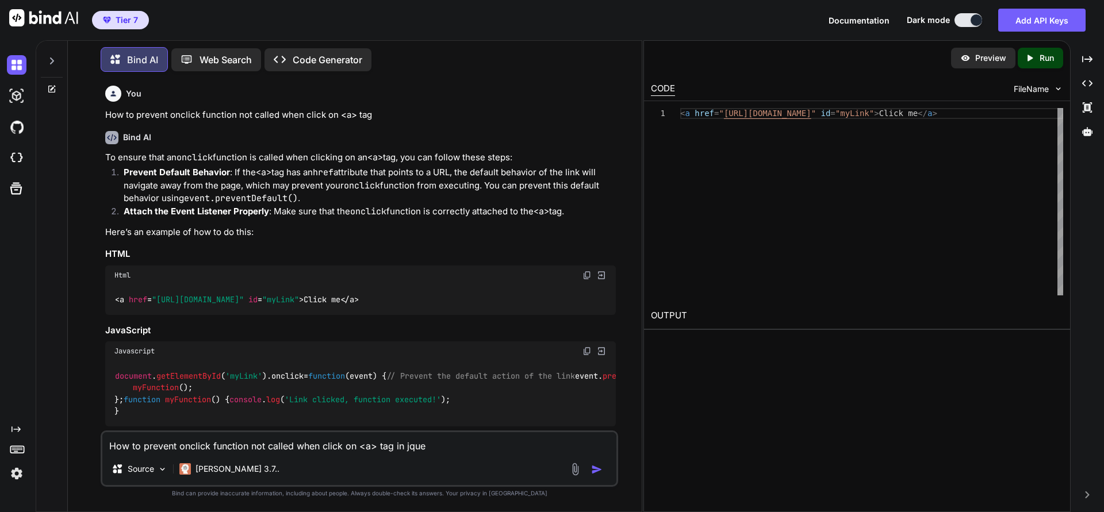
type textarea "x"
type textarea "How to prevent onclick function not called when click on <a> tag in jquery"
type textarea "x"
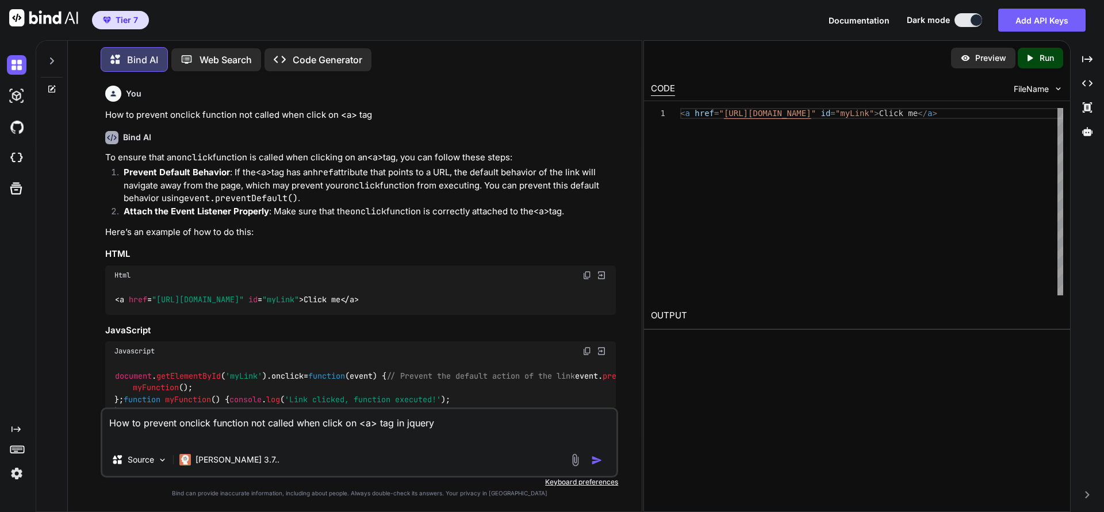
type textarea "How to prevent onclick function not called when click on <a> tag in jquery"
click at [595, 458] on img "button" at bounding box center [596, 460] width 11 height 11
type textarea "x"
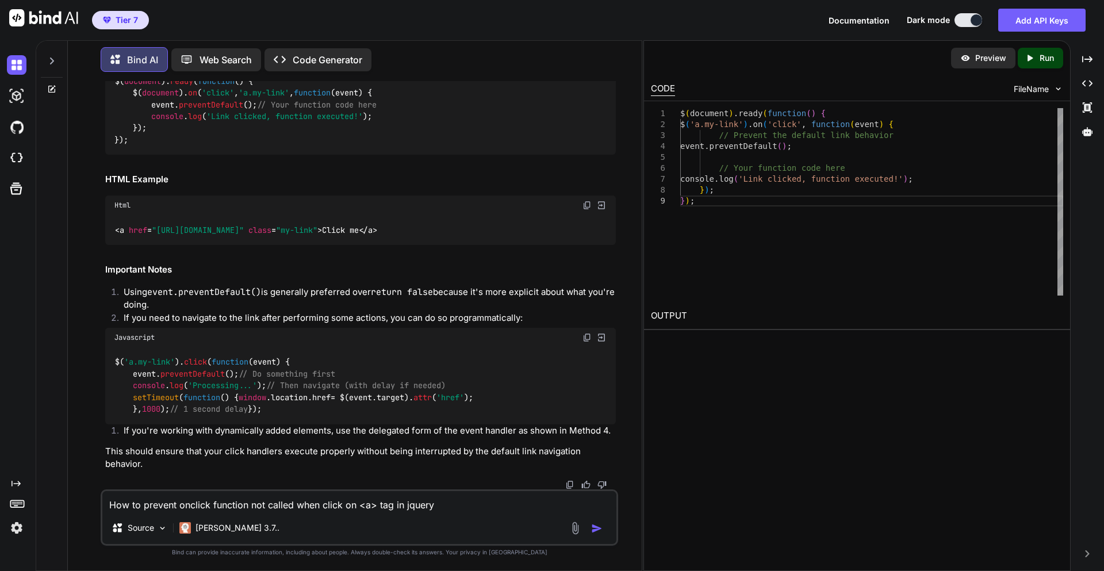
scroll to position [1517, 0]
click at [206, 498] on textarea "How to prevent onclick function not called when click on <a> tag in jquery" at bounding box center [359, 501] width 514 height 21
paste textarea "<tr class="tr-collapse table-row tr-player" aria-expanded="false" aria-controls…"
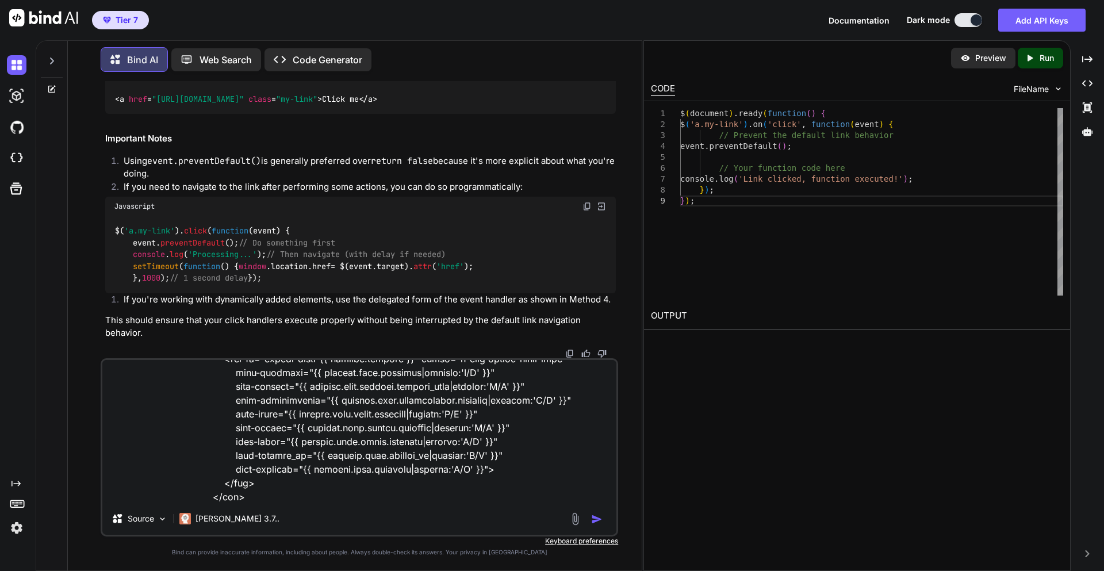
scroll to position [320, 0]
type textarea "<tr class="tr-collapse table-row tr-player" aria-expanded="false" aria-controls…"
click at [239, 497] on textarea at bounding box center [359, 431] width 514 height 143
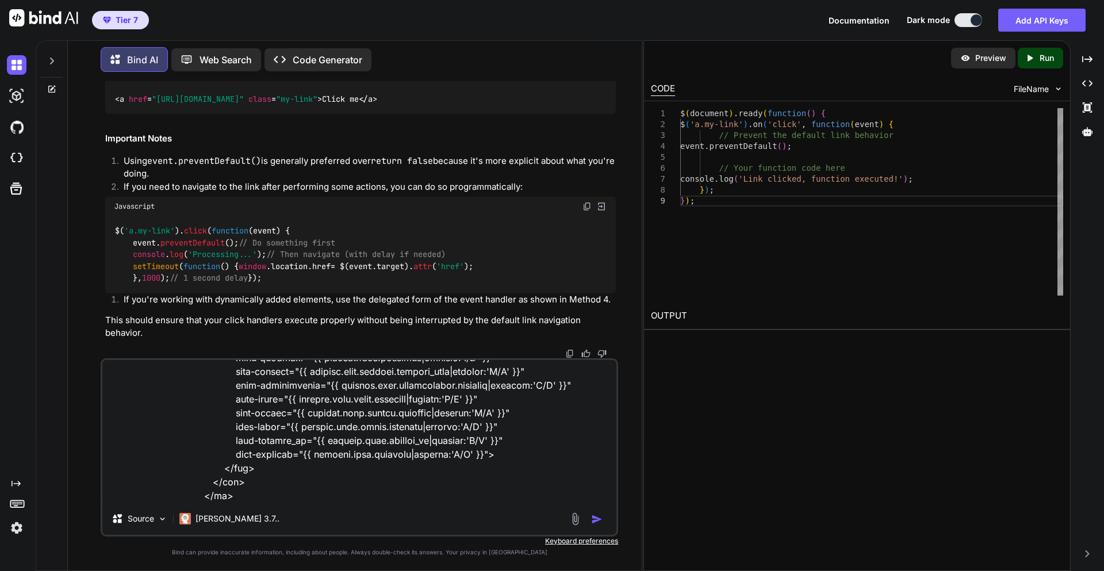
scroll to position [347, 0]
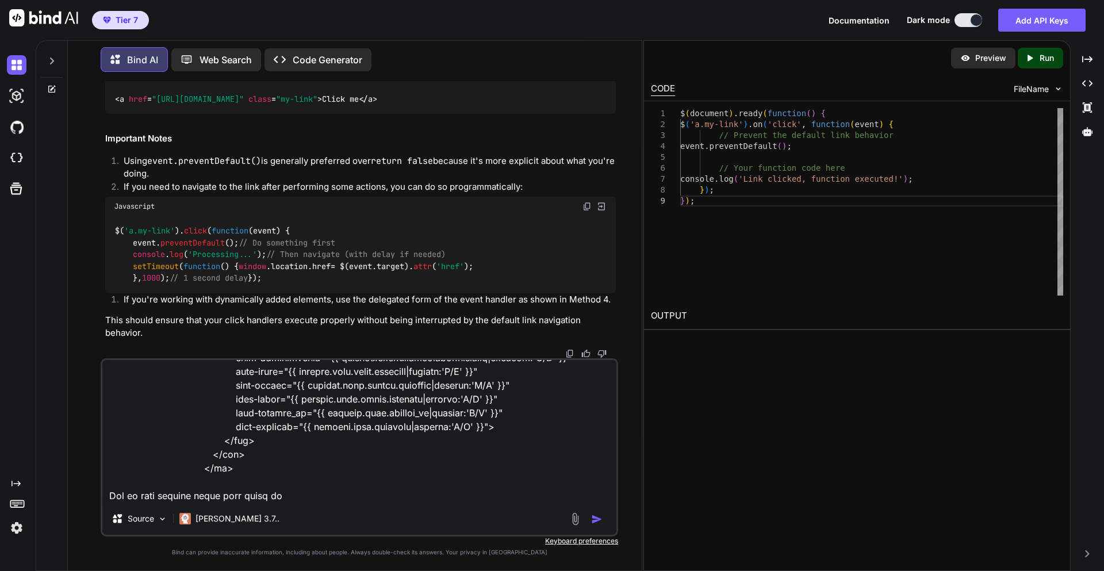
click at [338, 489] on textarea at bounding box center [359, 431] width 514 height 143
paste textarea "player-info-link-mobile"
type textarea "<tr class="tr-collapse table-row tr-player" aria-expanded="false" aria-controls…"
click at [587, 512] on div at bounding box center [588, 518] width 39 height 13
click at [594, 512] on img "button" at bounding box center [596, 518] width 11 height 11
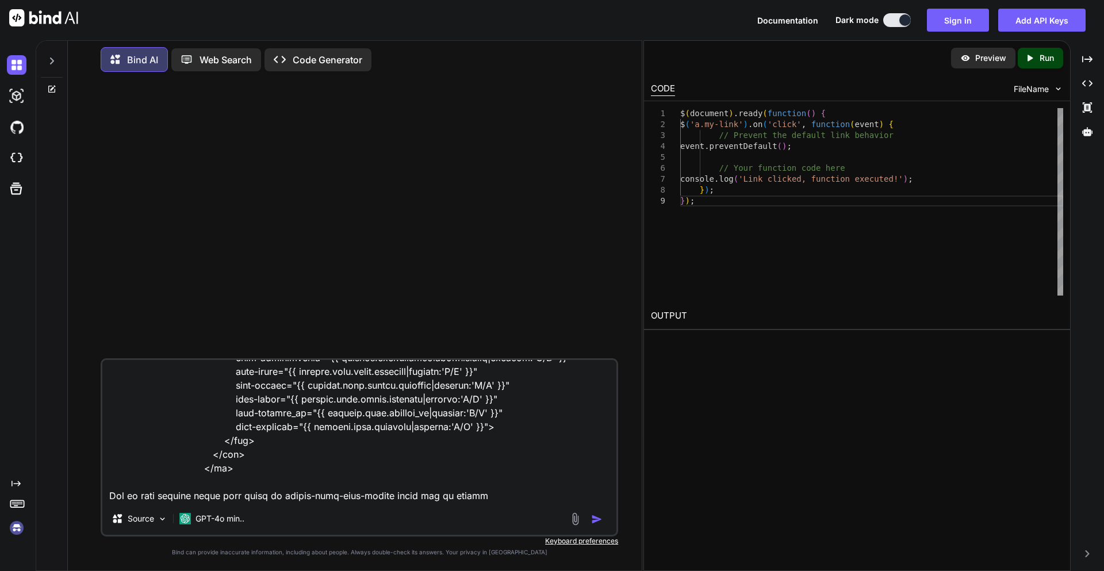
click at [484, 495] on textarea at bounding box center [359, 431] width 514 height 143
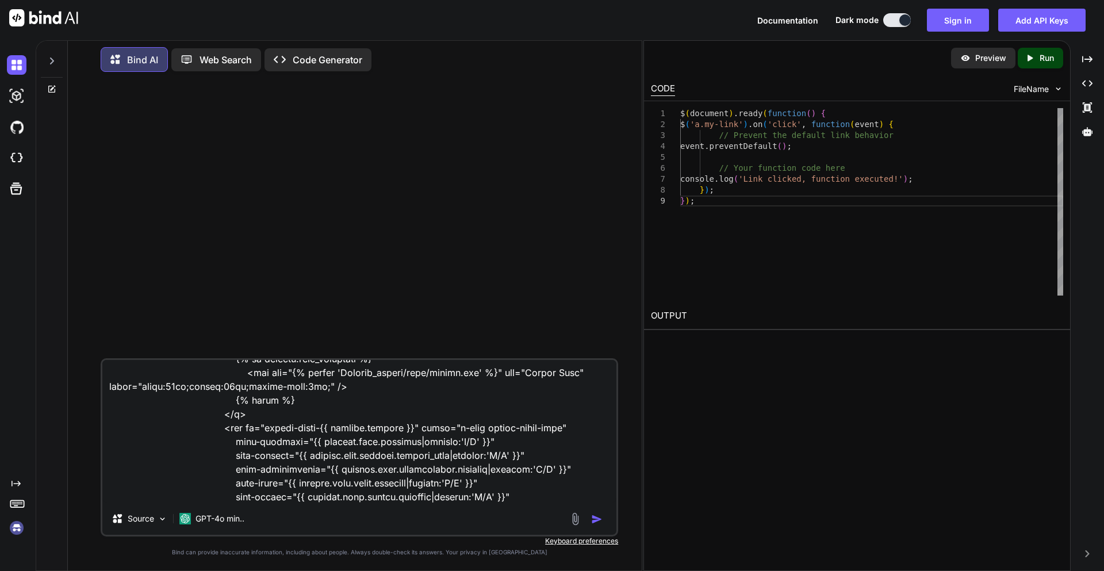
scroll to position [0, 0]
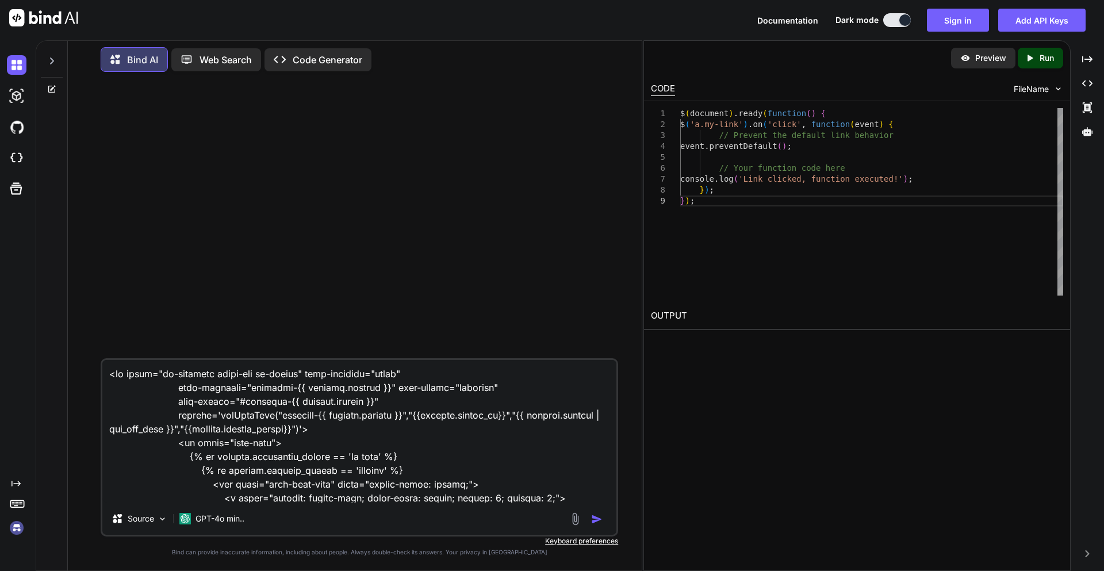
drag, startPoint x: 484, startPoint y: 495, endPoint x: 125, endPoint y: 366, distance: 381.3
click at [125, 366] on textarea at bounding box center [359, 431] width 514 height 143
click at [942, 28] on button "Sign in" at bounding box center [958, 20] width 62 height 23
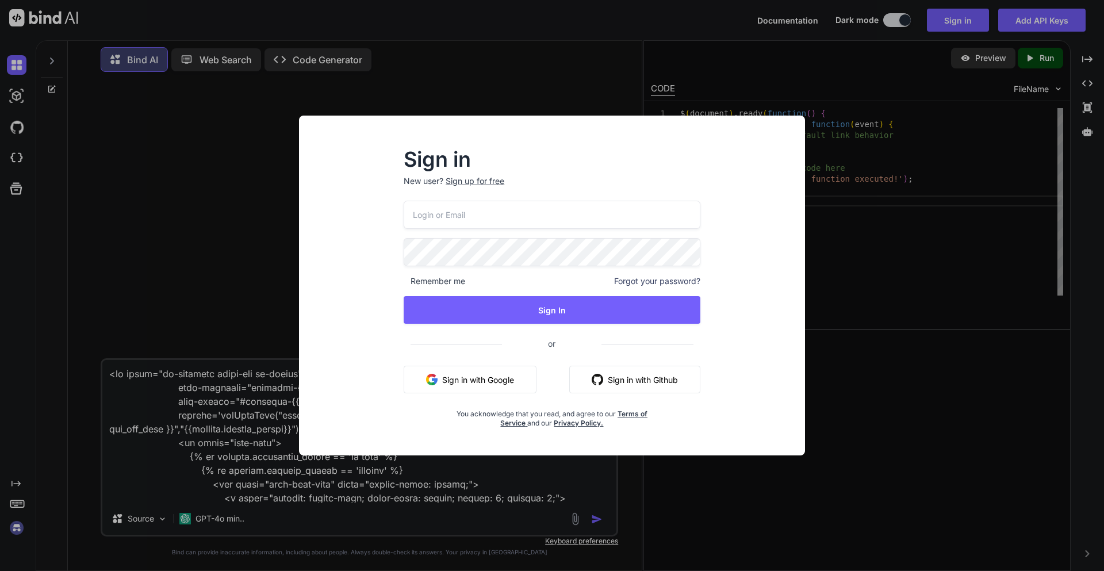
type input "appsumo_5@yopmail.com"
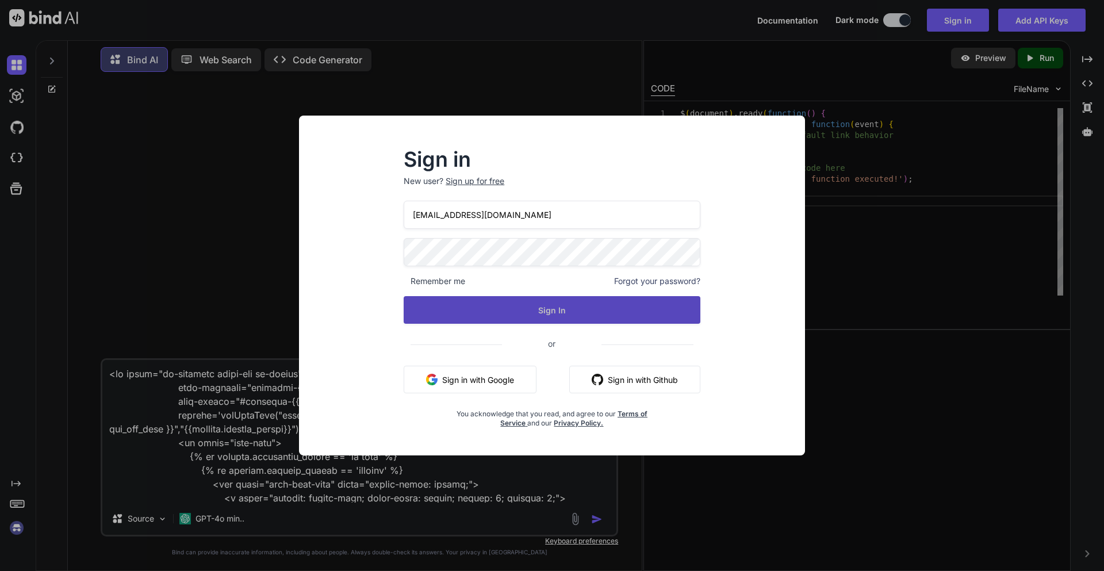
click at [551, 319] on button "Sign In" at bounding box center [552, 310] width 297 height 28
click at [543, 308] on button "Sign In" at bounding box center [552, 310] width 297 height 28
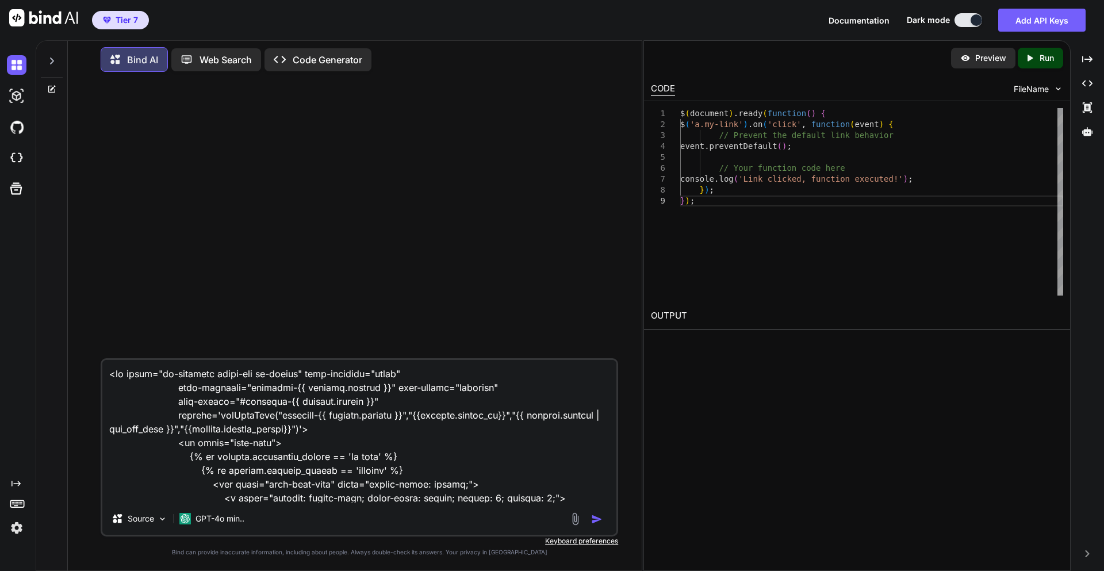
scroll to position [347, 0]
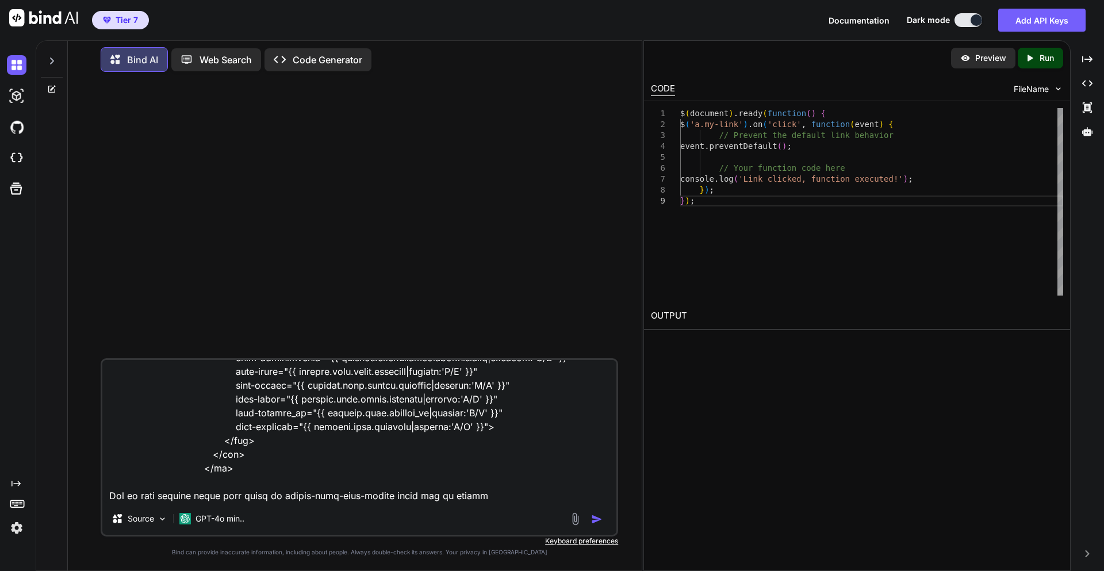
click at [593, 512] on img "button" at bounding box center [596, 518] width 11 height 11
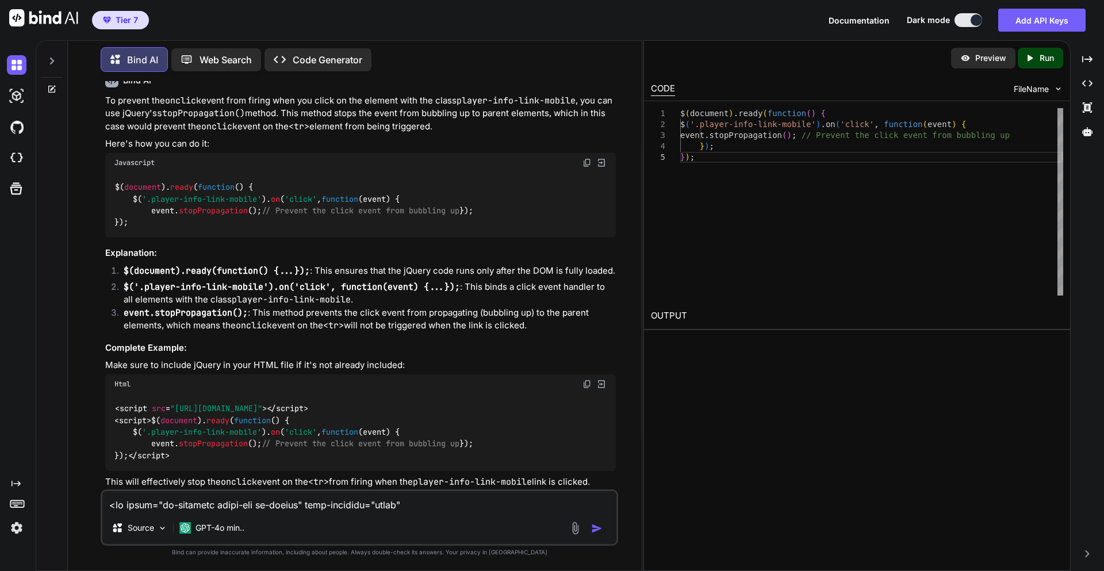
scroll to position [302, 0]
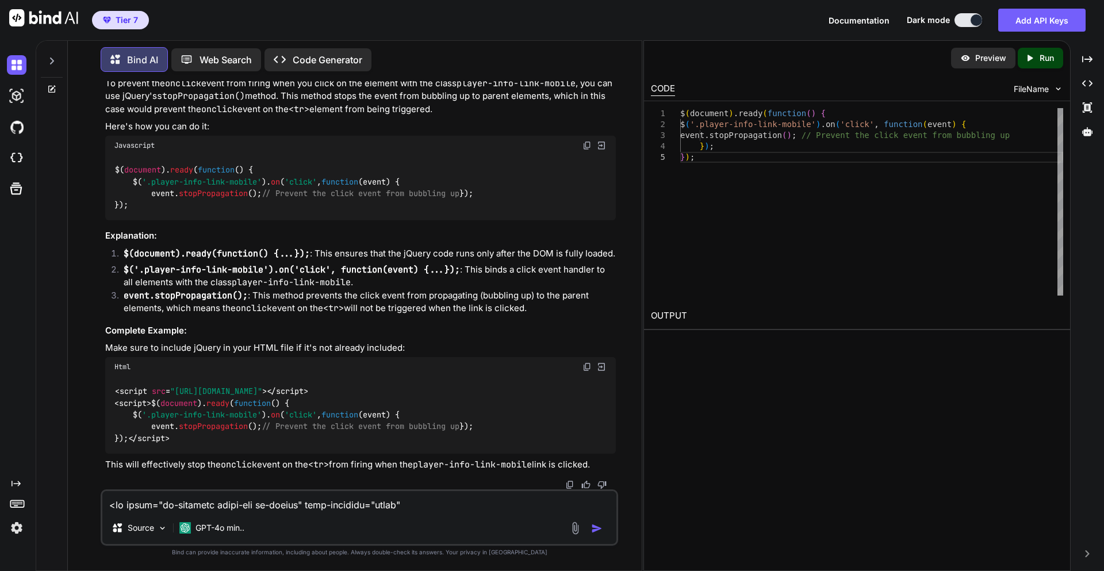
click at [125, 508] on textarea at bounding box center [359, 501] width 514 height 21
paste textarea "player-info-link-mobile"
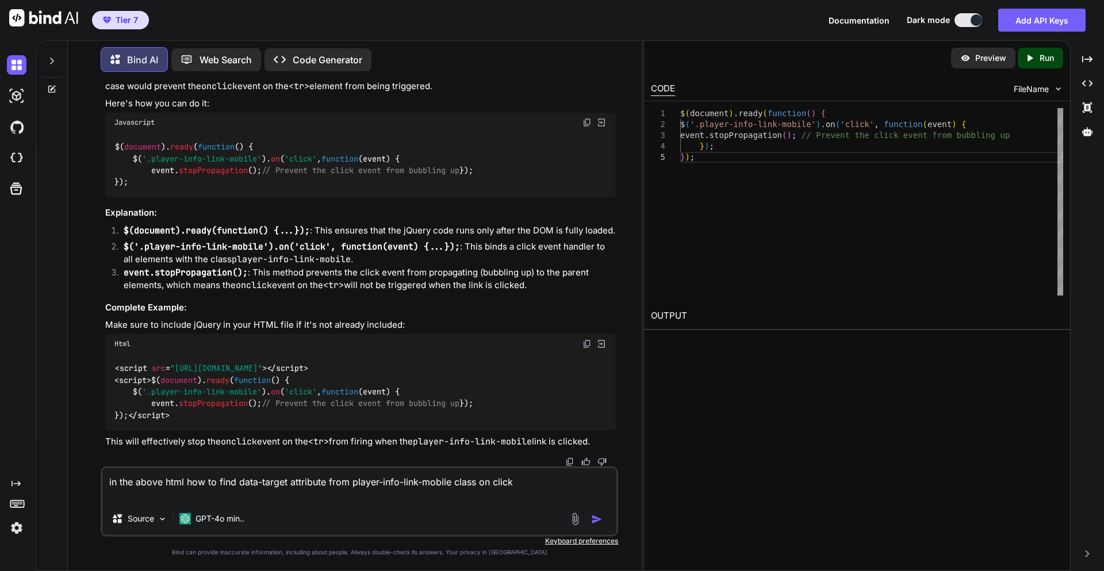
type textarea "in the above html how to find data-target attribute from player-info-link-mobil…"
click at [597, 512] on img "button" at bounding box center [596, 518] width 11 height 11
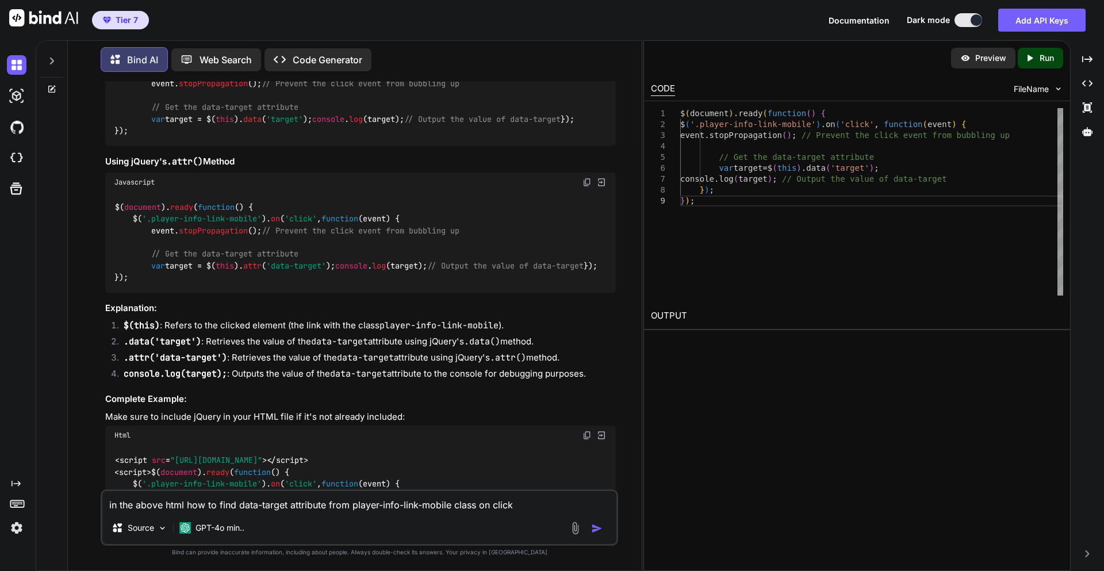
scroll to position [870, 0]
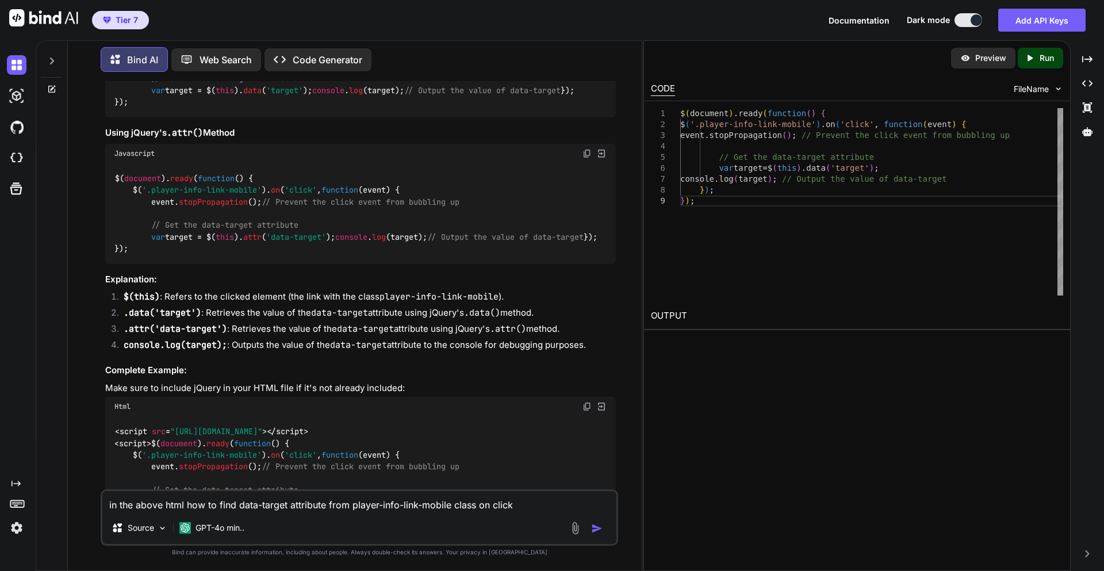
click at [155, 505] on textarea "in the above html how to find data-target attribute from player-info-link-mobil…" at bounding box center [359, 501] width 514 height 21
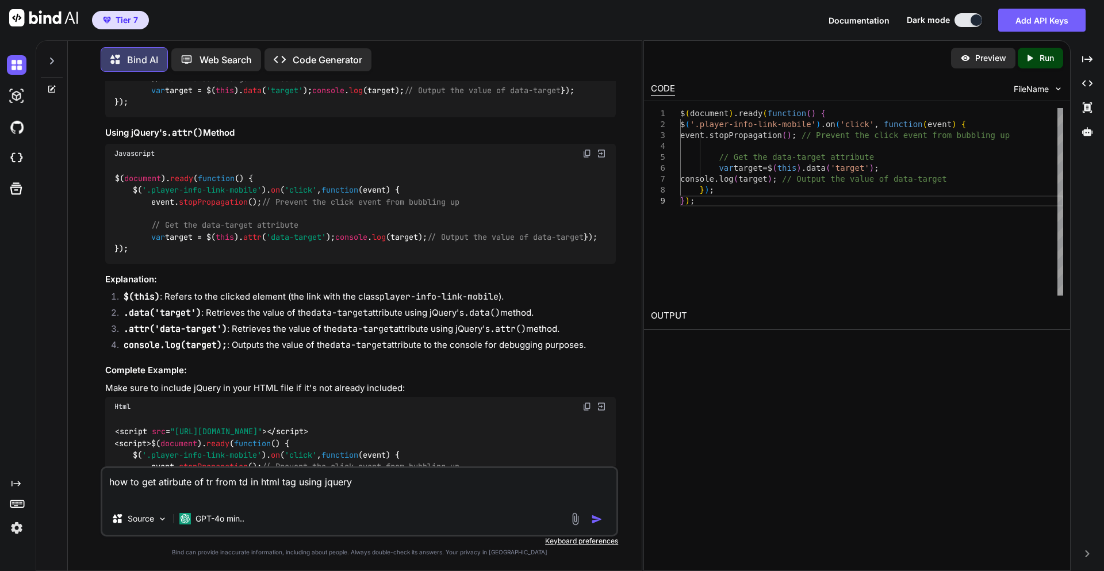
type textarea "how to get atirbute of tr from td in html tag using jquery"
click at [595, 512] on img "button" at bounding box center [596, 518] width 11 height 11
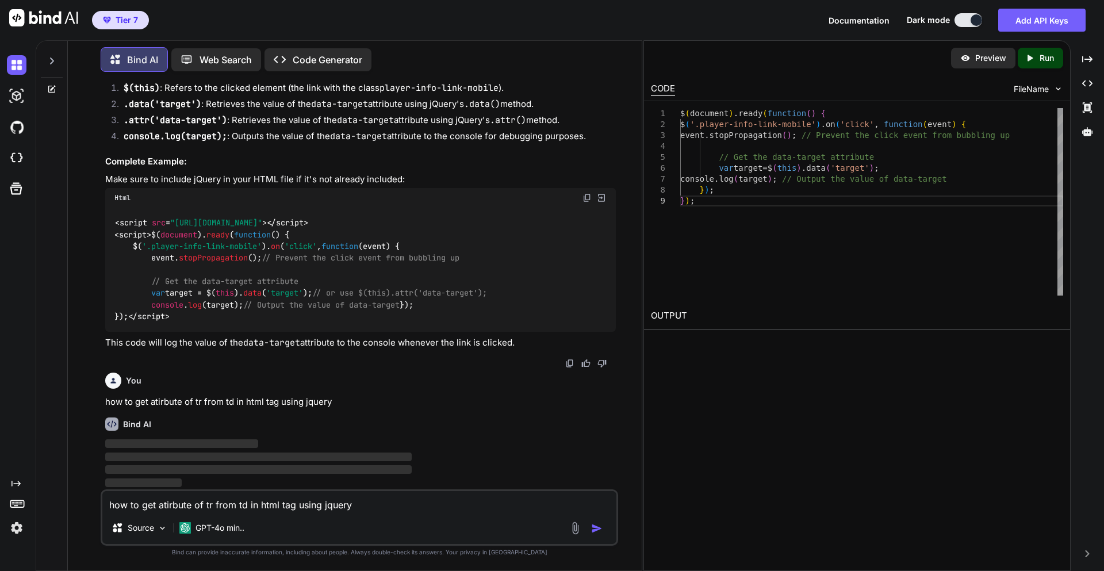
scroll to position [1207, 0]
